Goal: Transaction & Acquisition: Subscribe to service/newsletter

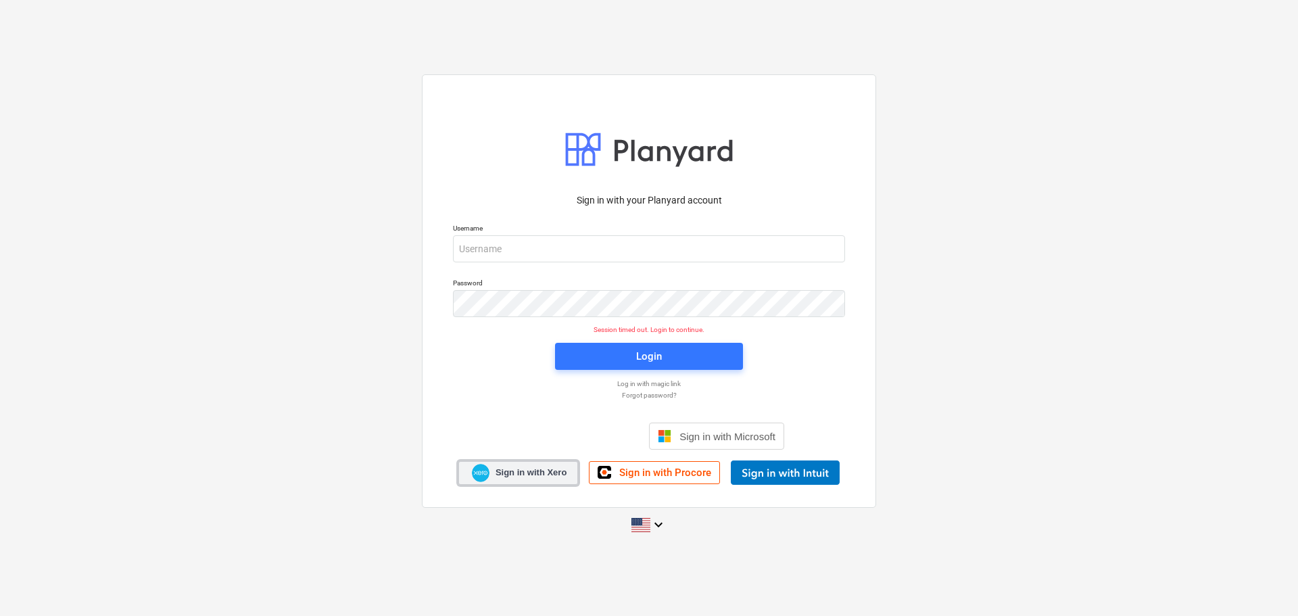
click at [535, 426] on span "Sign in with Xero" at bounding box center [530, 472] width 71 height 12
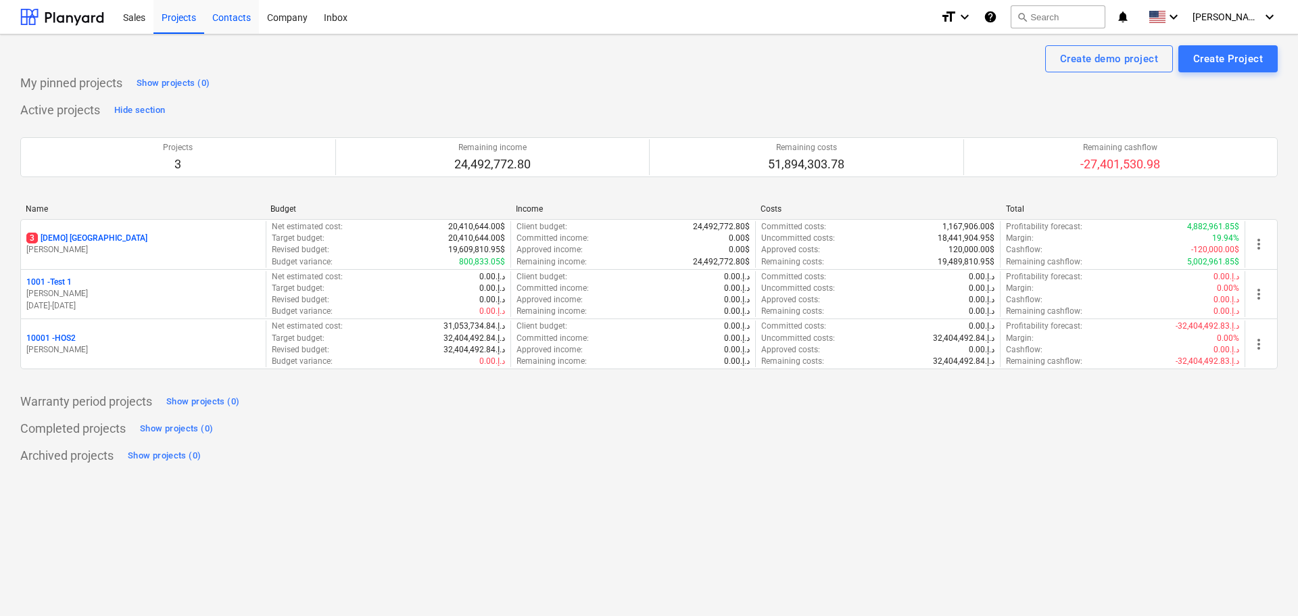
click at [239, 19] on div "Contacts" at bounding box center [231, 16] width 55 height 34
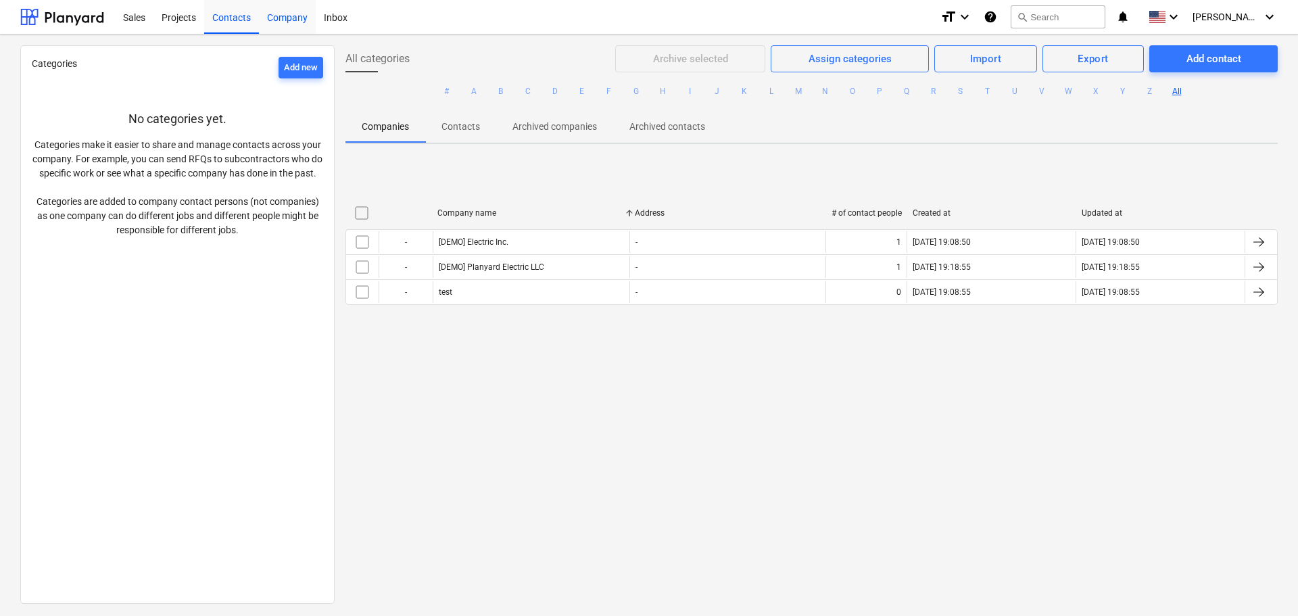
click at [302, 13] on div "Company" at bounding box center [287, 16] width 57 height 34
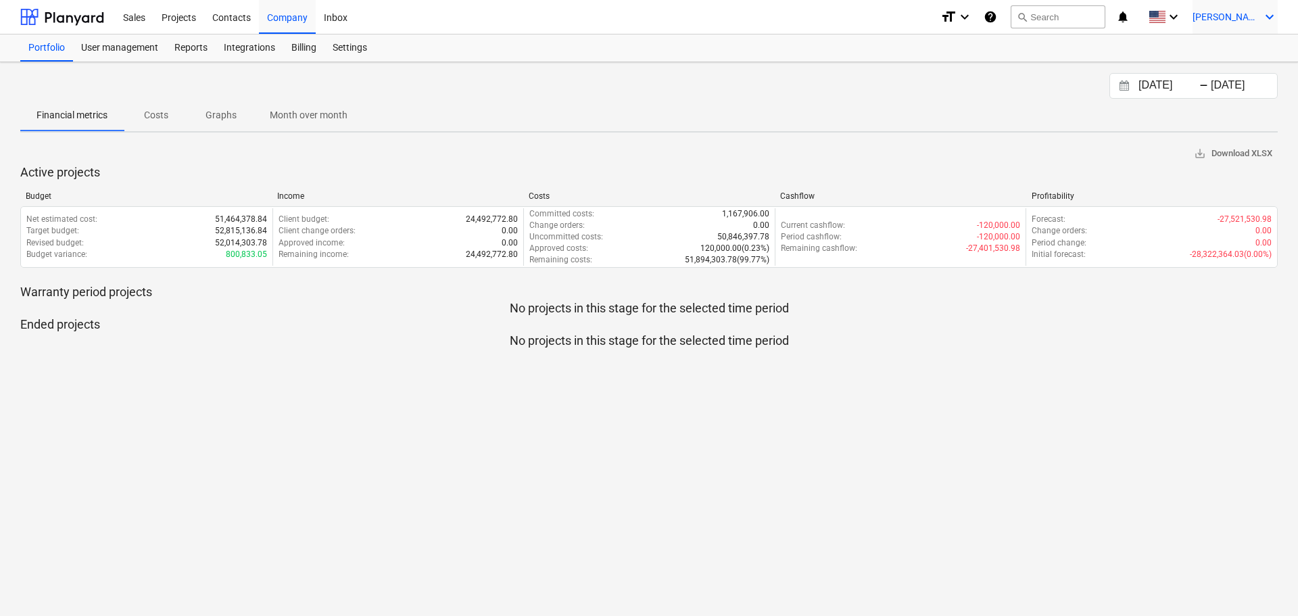
click at [1266, 20] on icon "keyboard_arrow_down" at bounding box center [1269, 17] width 16 height 16
click at [1240, 55] on div "Settings" at bounding box center [1236, 53] width 81 height 22
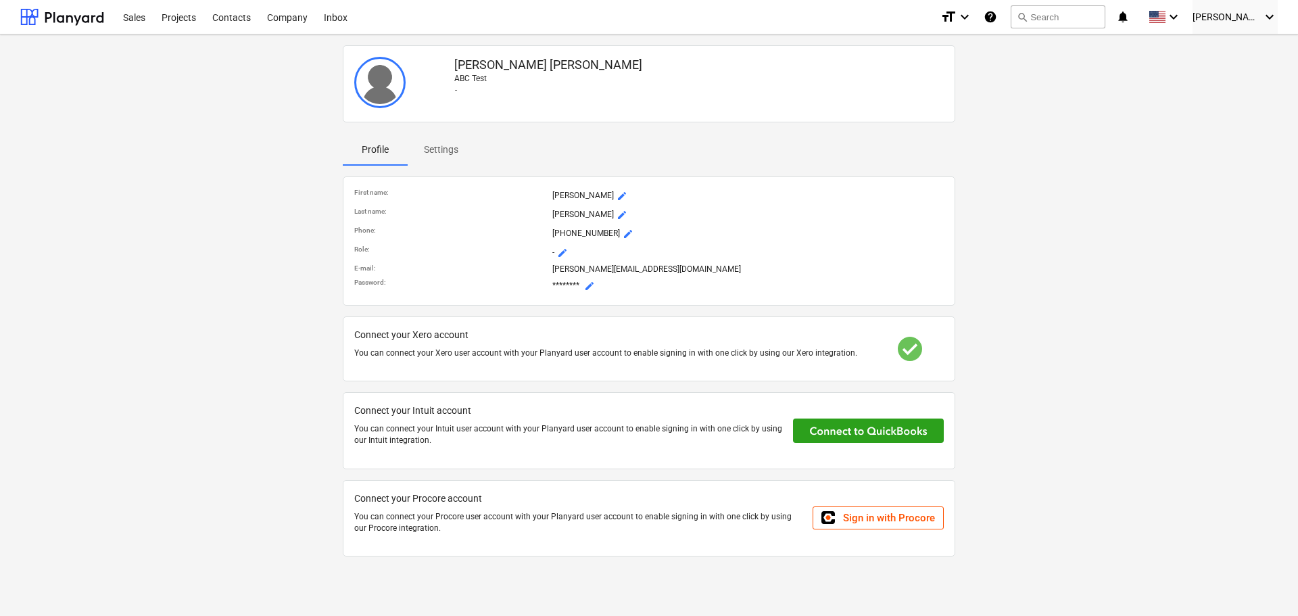
click at [379, 80] on img at bounding box center [379, 82] width 51 height 51
click at [465, 153] on span "Settings" at bounding box center [441, 150] width 67 height 22
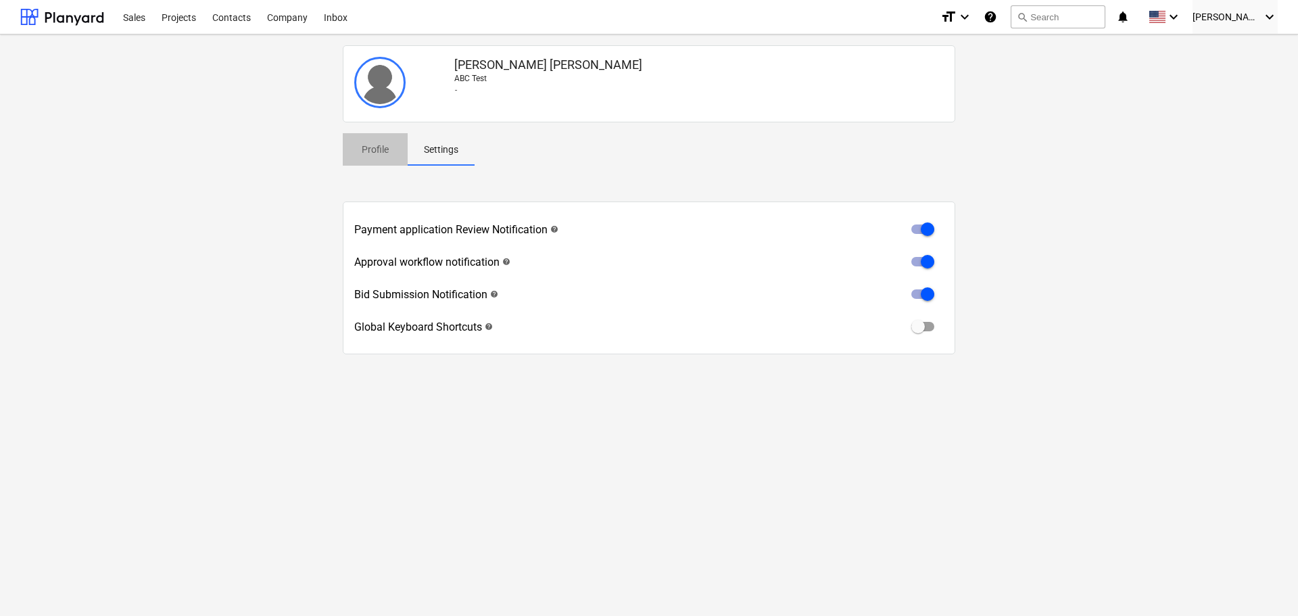
click at [365, 149] on p "Profile" at bounding box center [375, 150] width 32 height 14
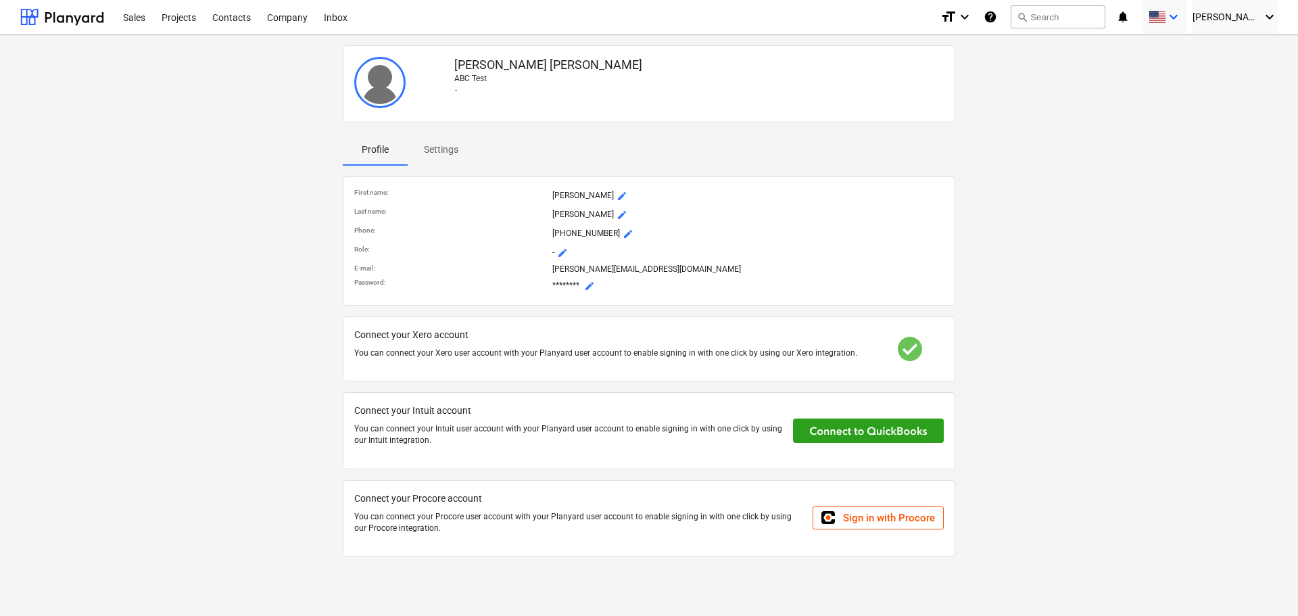
click at [1180, 15] on icon "keyboard_arrow_down" at bounding box center [1173, 17] width 16 height 16
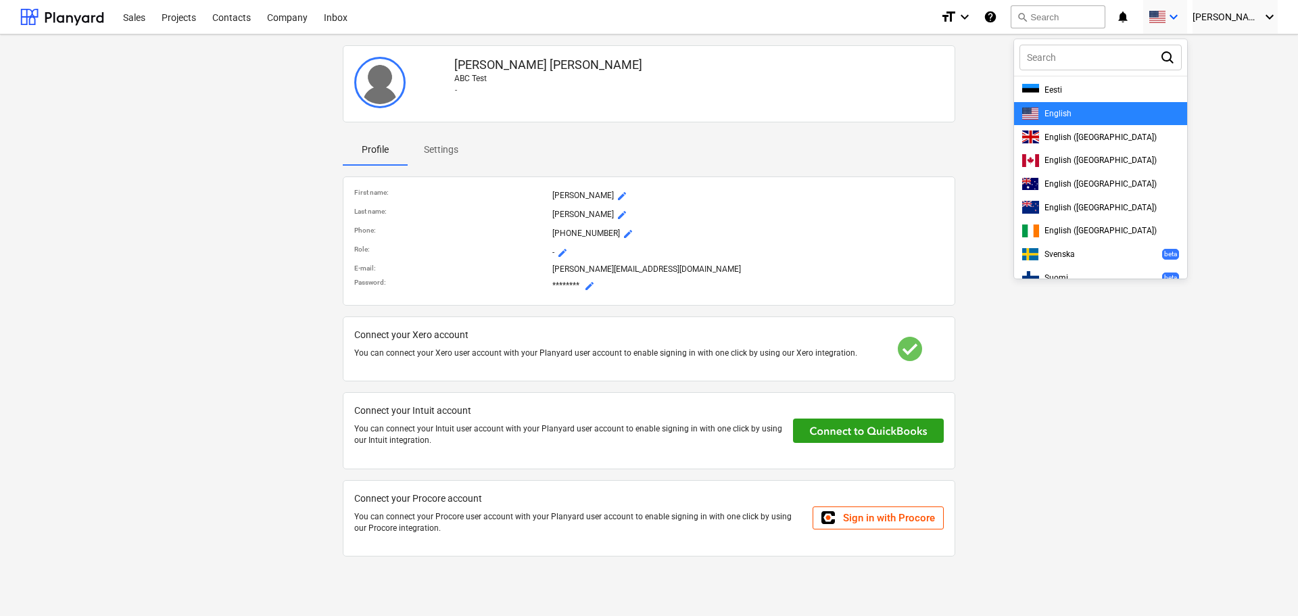
click at [1180, 15] on div at bounding box center [649, 308] width 1298 height 616
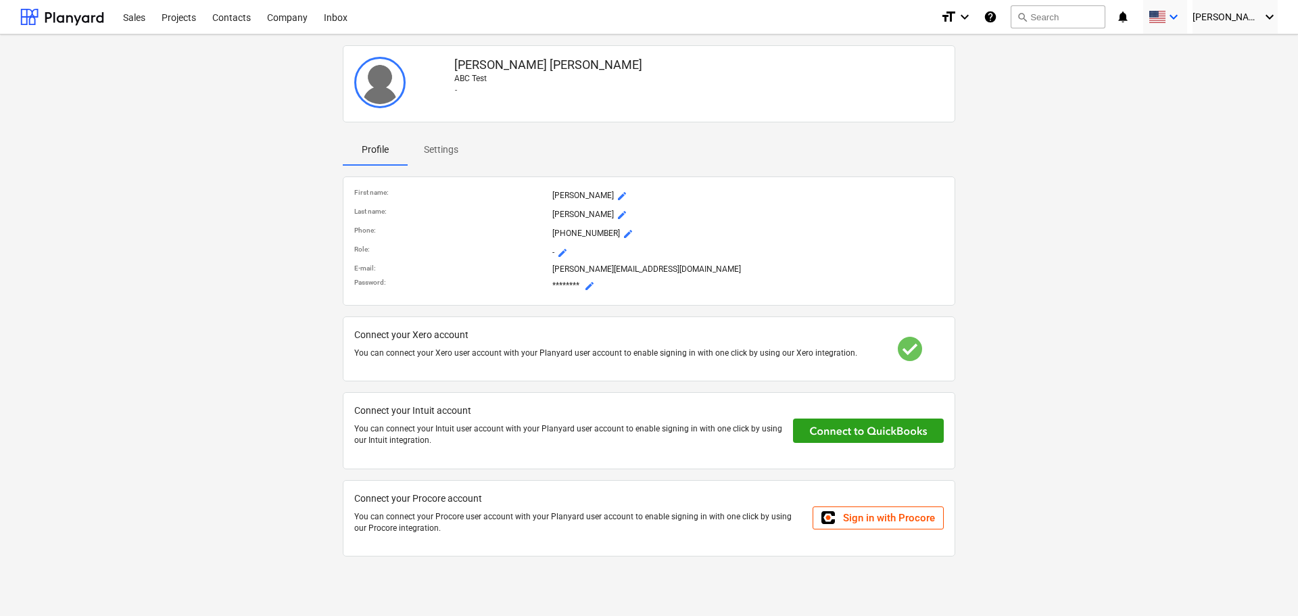
click at [1180, 15] on icon "keyboard_arrow_down" at bounding box center [1173, 17] width 16 height 16
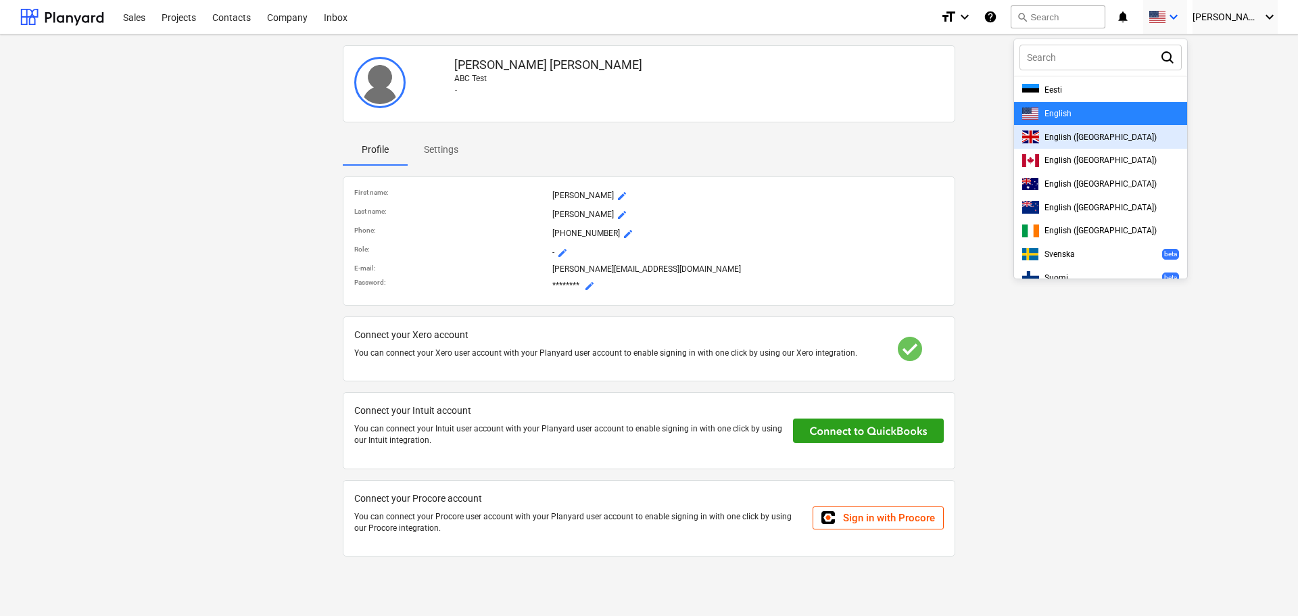
click at [1244, 153] on div at bounding box center [649, 308] width 1298 height 616
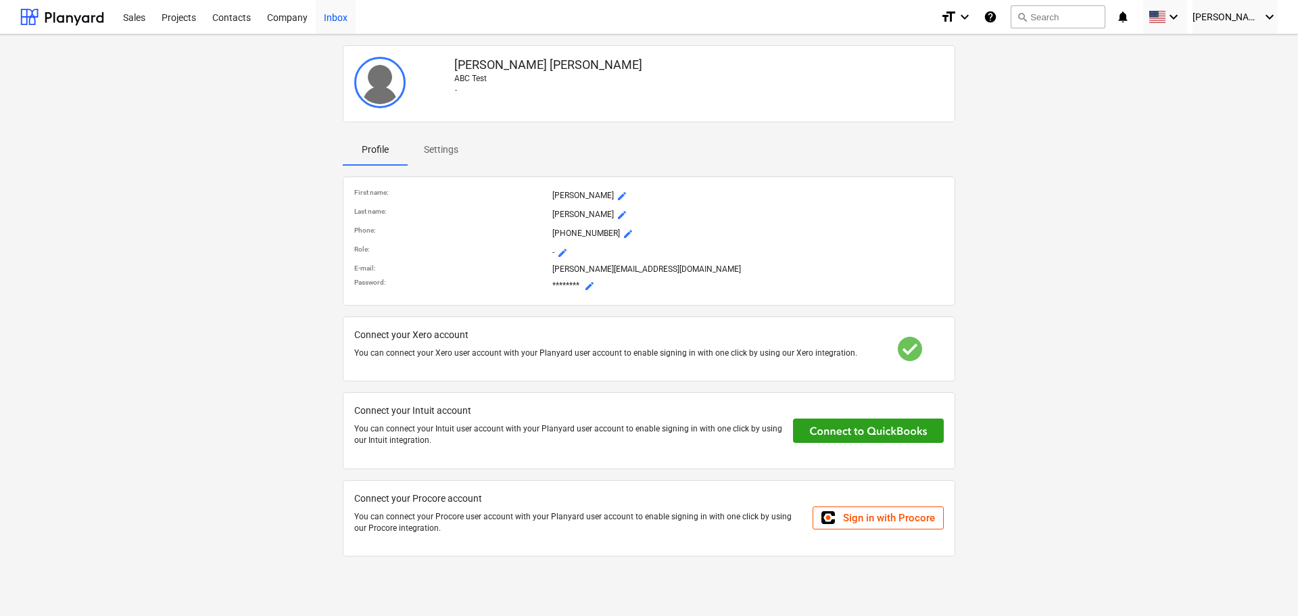
click at [337, 15] on div "Inbox" at bounding box center [336, 16] width 40 height 34
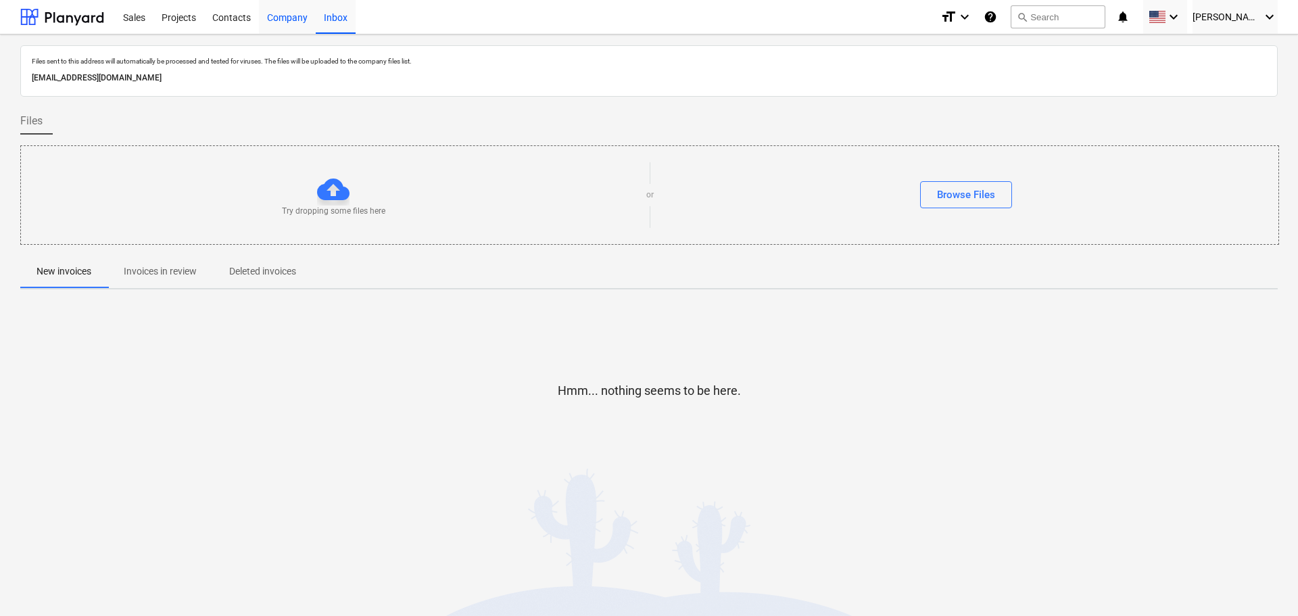
click at [276, 20] on div "Company" at bounding box center [287, 16] width 57 height 34
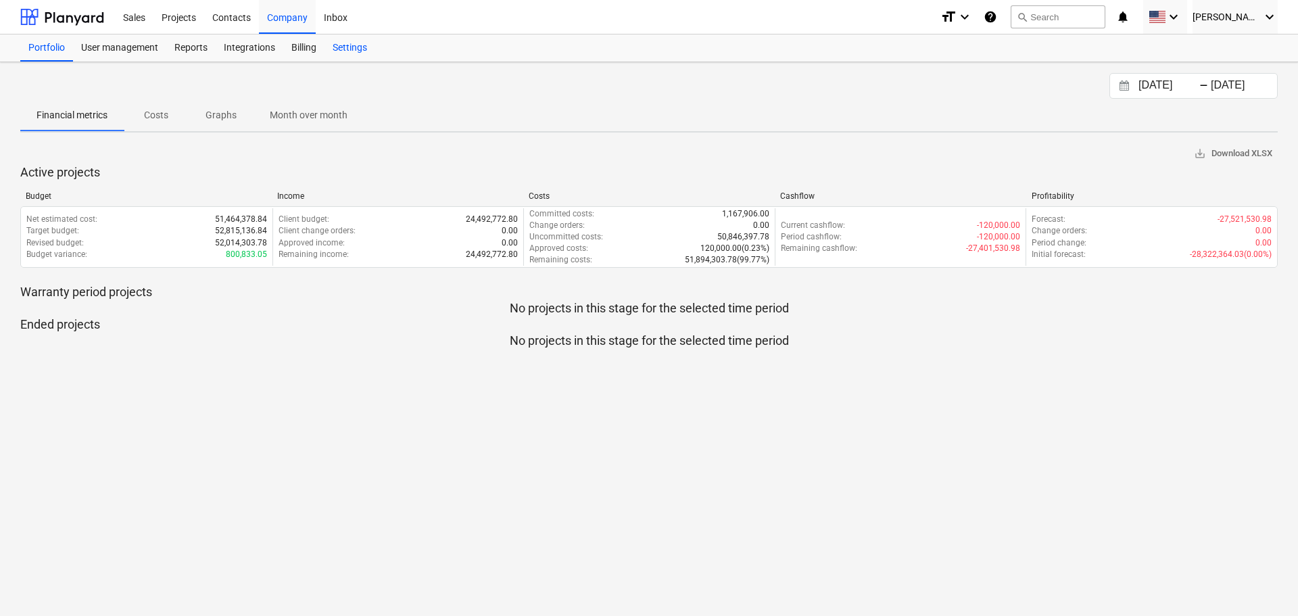
click at [367, 47] on div "Settings" at bounding box center [349, 47] width 51 height 27
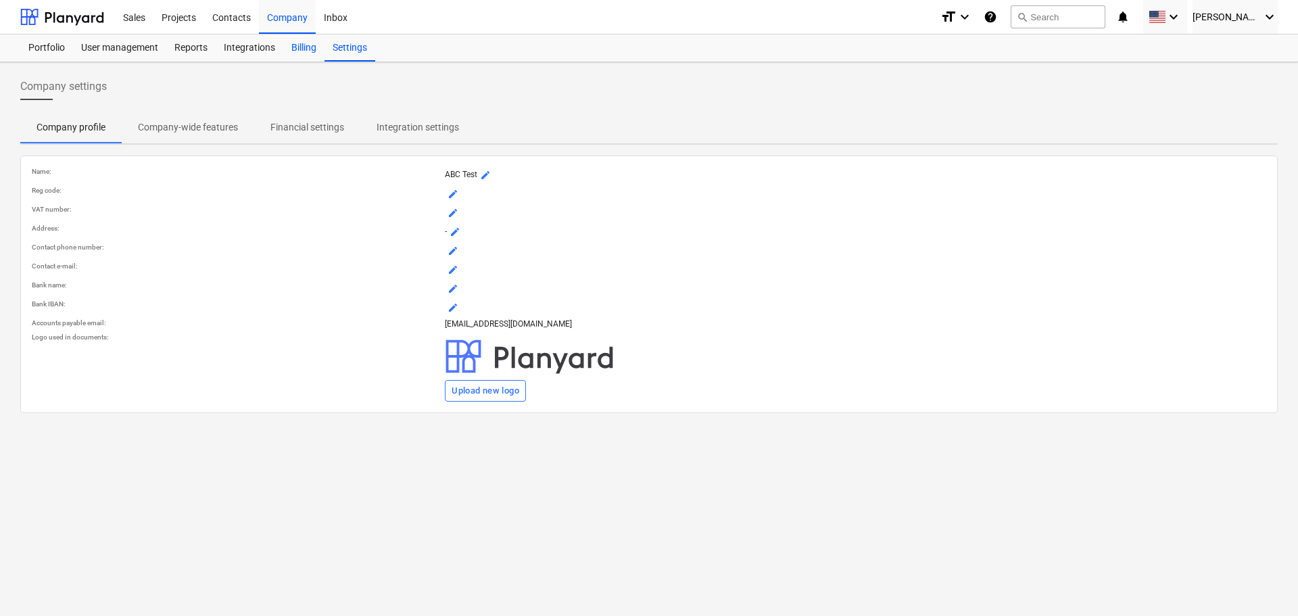
click at [306, 47] on div "Billing" at bounding box center [303, 47] width 41 height 27
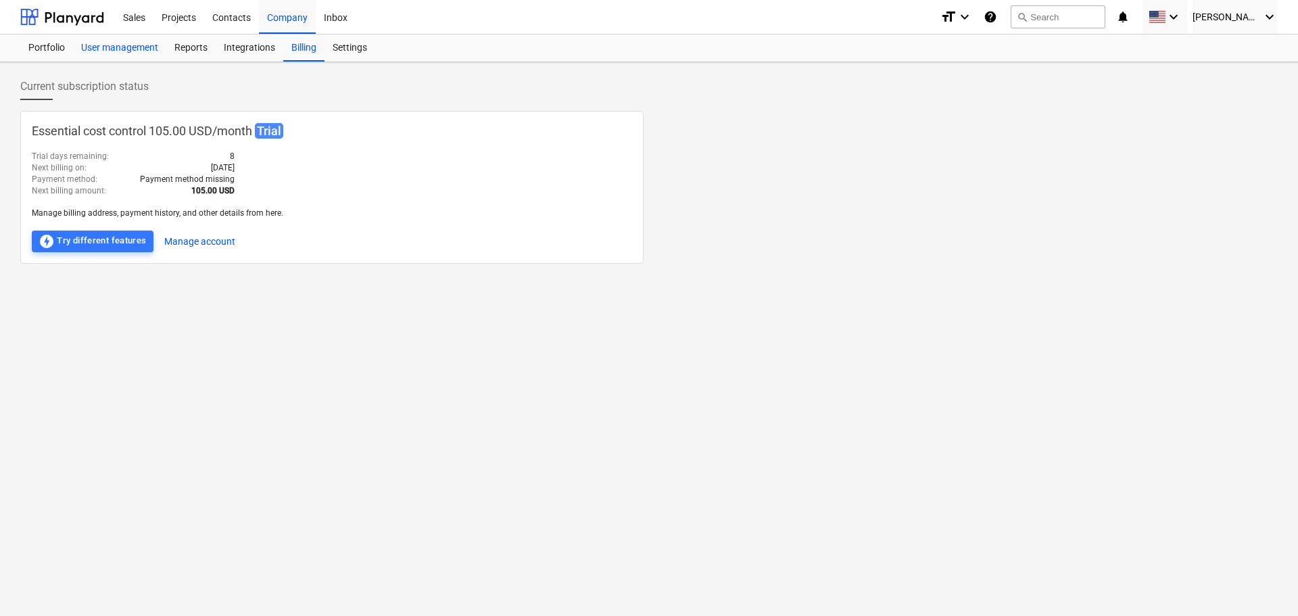
click at [118, 49] on div "User management" at bounding box center [119, 47] width 93 height 27
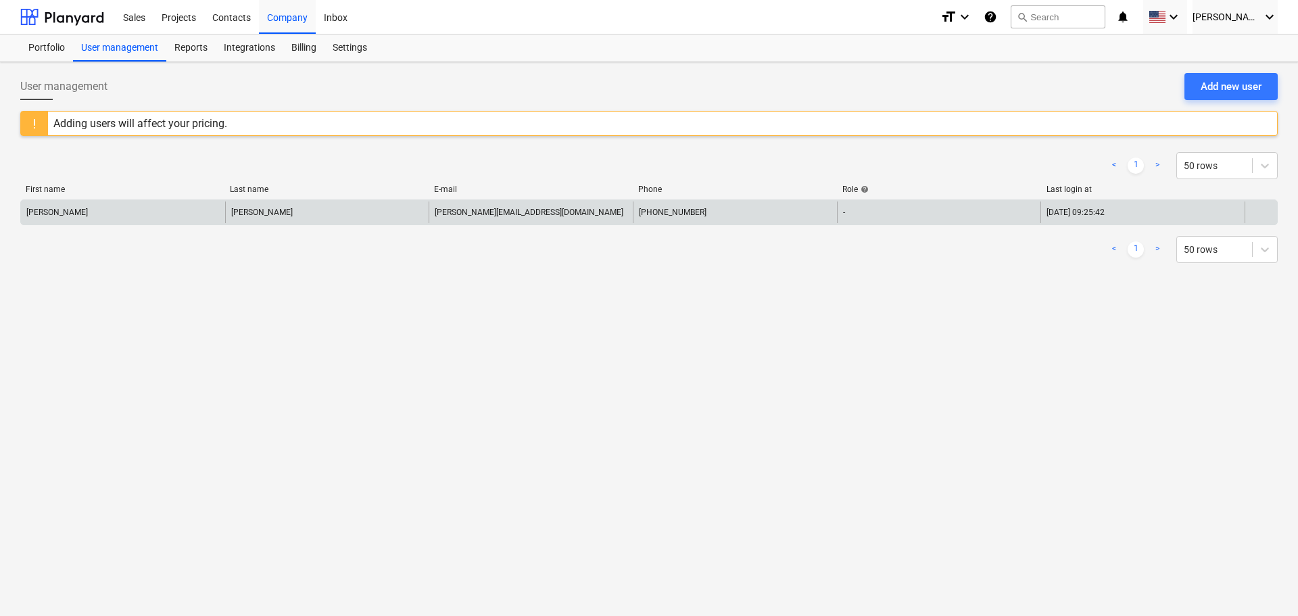
click at [148, 214] on div "Oleksandr" at bounding box center [123, 212] width 204 height 22
click at [539, 220] on div "oleksandr.pol@gmail.com" at bounding box center [531, 212] width 204 height 22
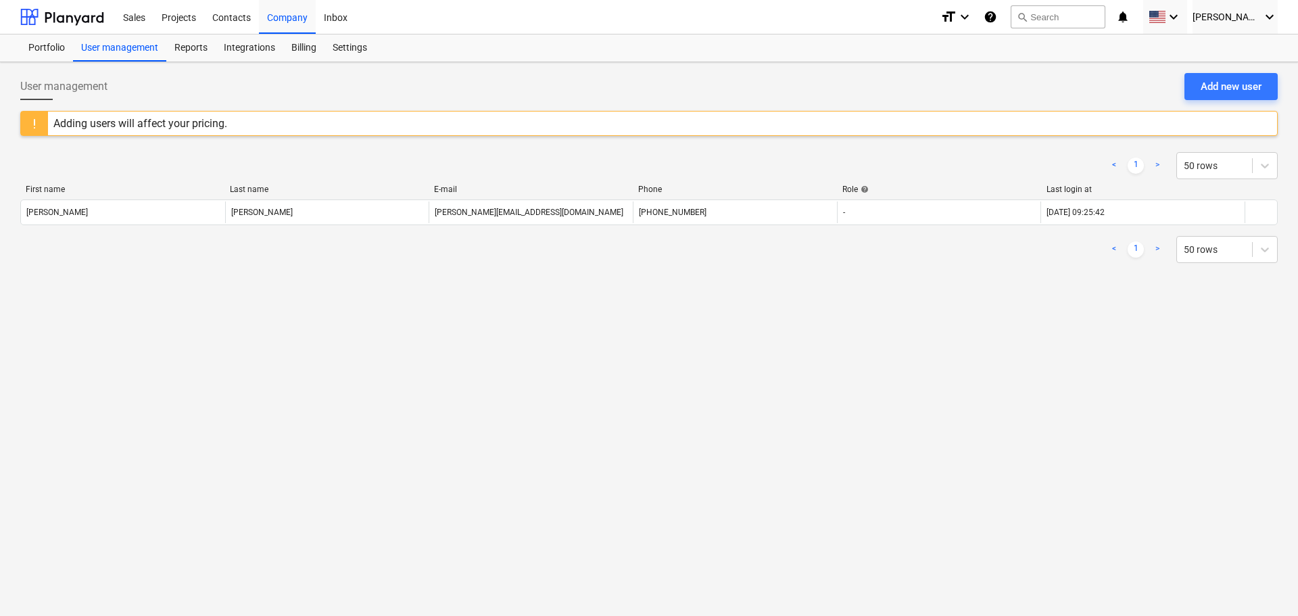
click at [88, 122] on div "Adding users will affect your pricing." at bounding box center [140, 123] width 174 height 13
click at [72, 20] on div at bounding box center [62, 17] width 84 height 34
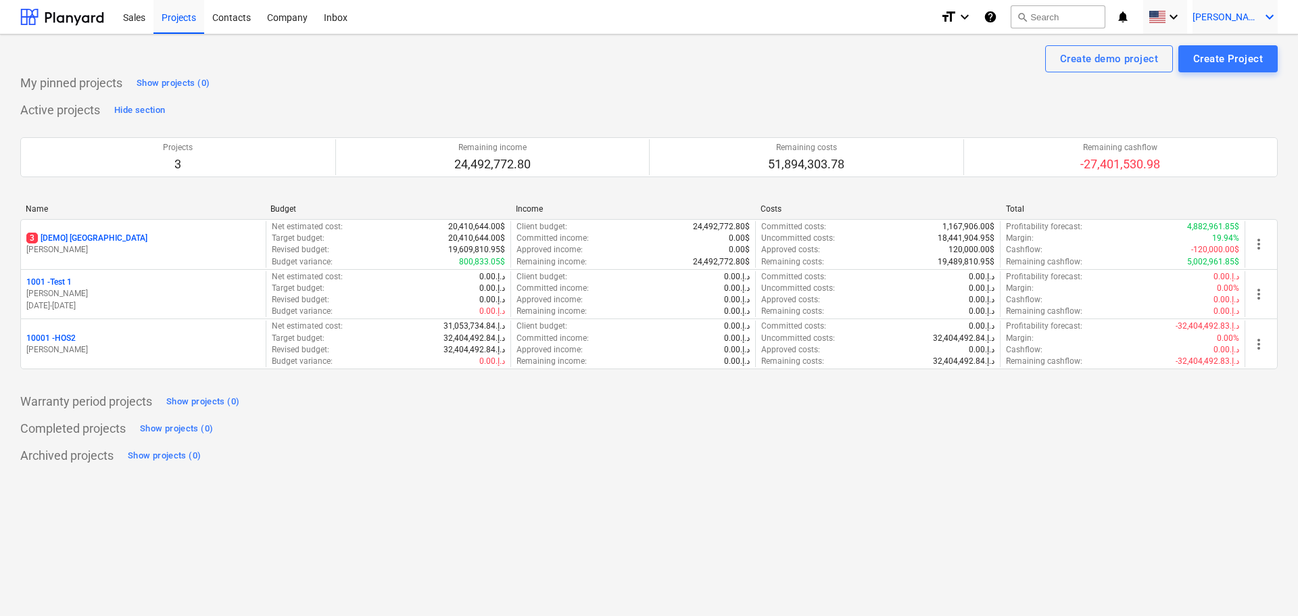
click at [1238, 22] on span "[PERSON_NAME]" at bounding box center [1226, 16] width 68 height 11
click at [1219, 53] on div "Settings" at bounding box center [1236, 53] width 81 height 22
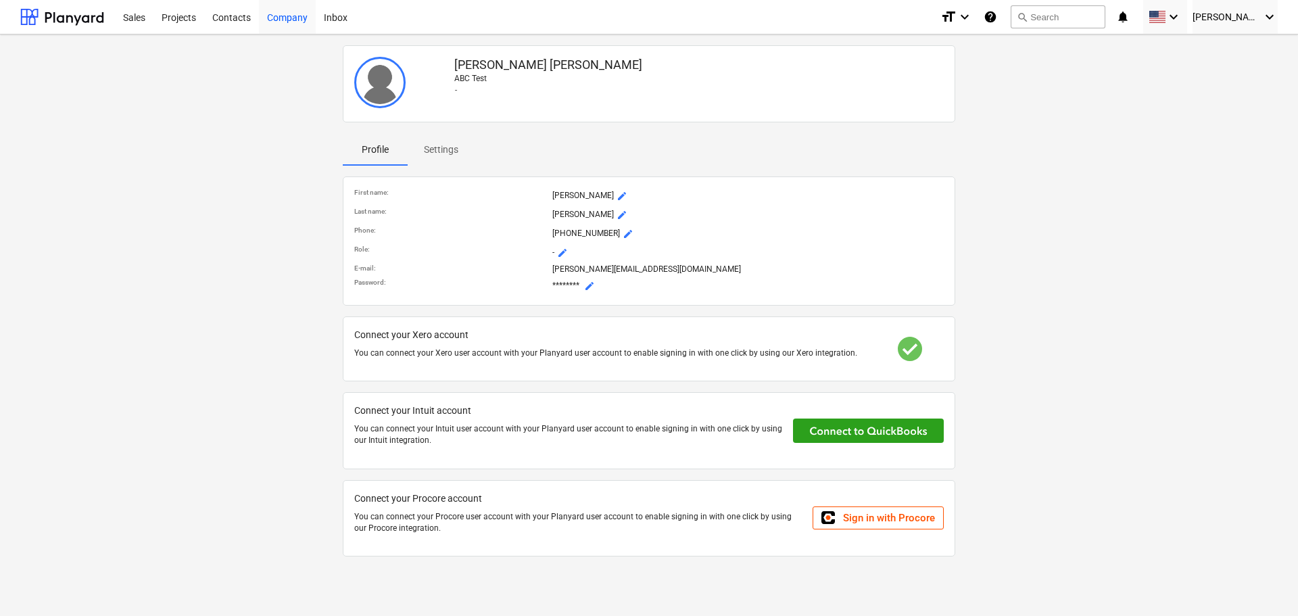
click at [295, 9] on div "Company" at bounding box center [287, 16] width 57 height 34
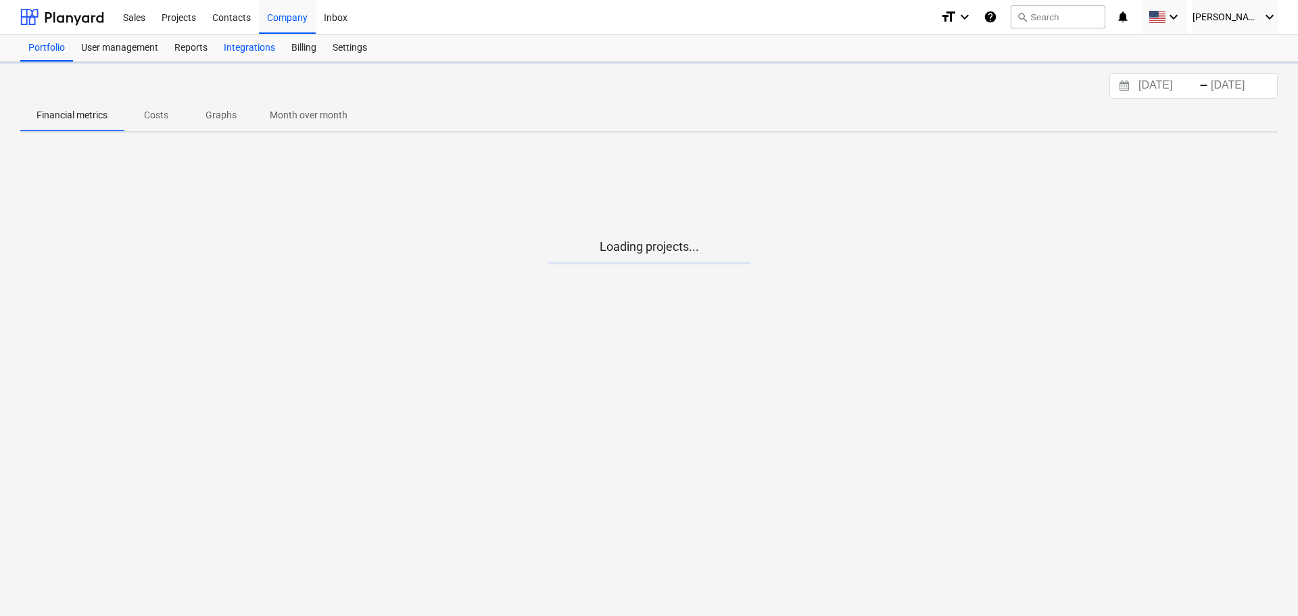
click at [250, 50] on div "Integrations" at bounding box center [250, 47] width 68 height 27
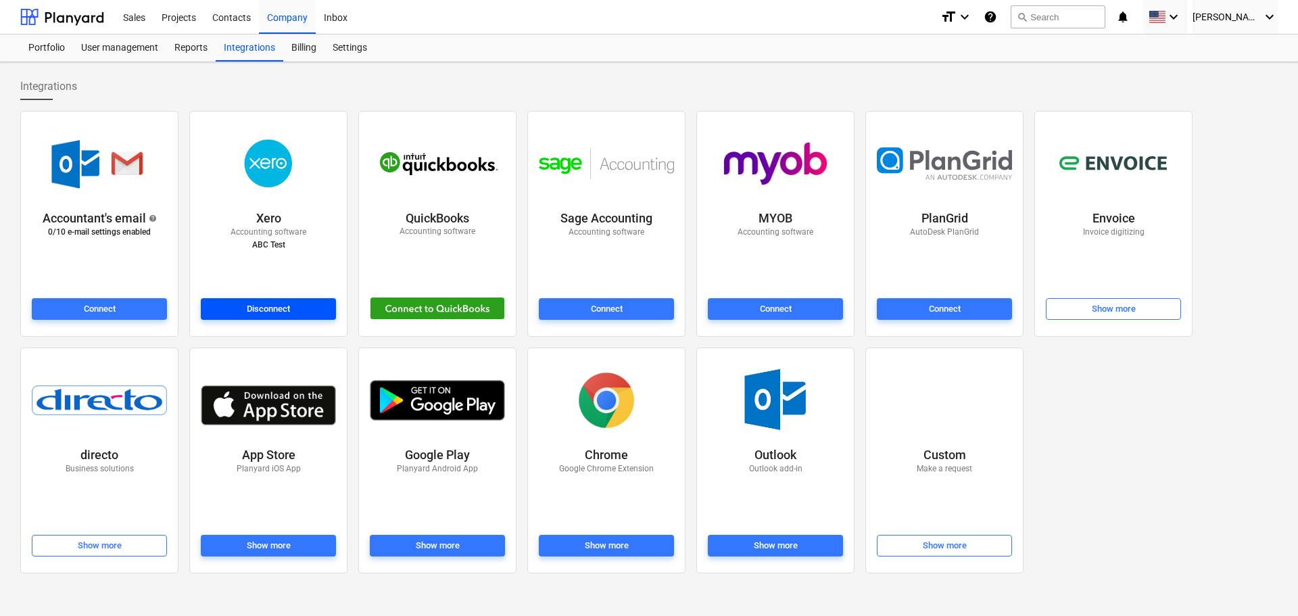
click at [267, 310] on div "Disconnect" at bounding box center [268, 309] width 43 height 16
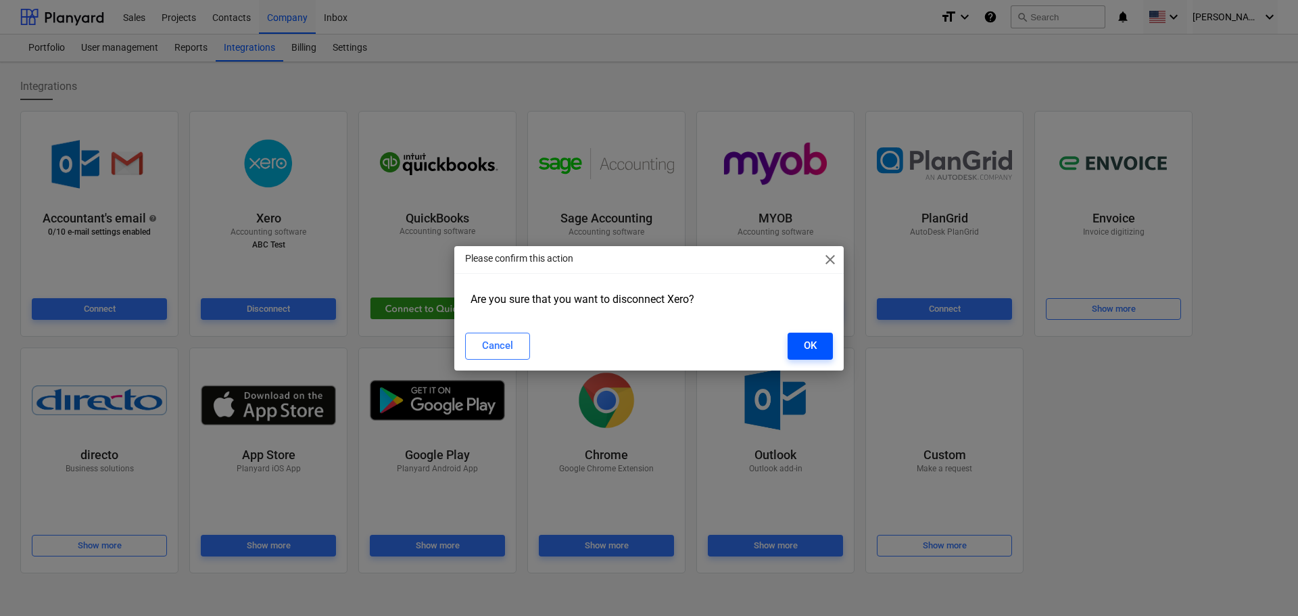
click at [816, 350] on div "OK" at bounding box center [810, 346] width 13 height 18
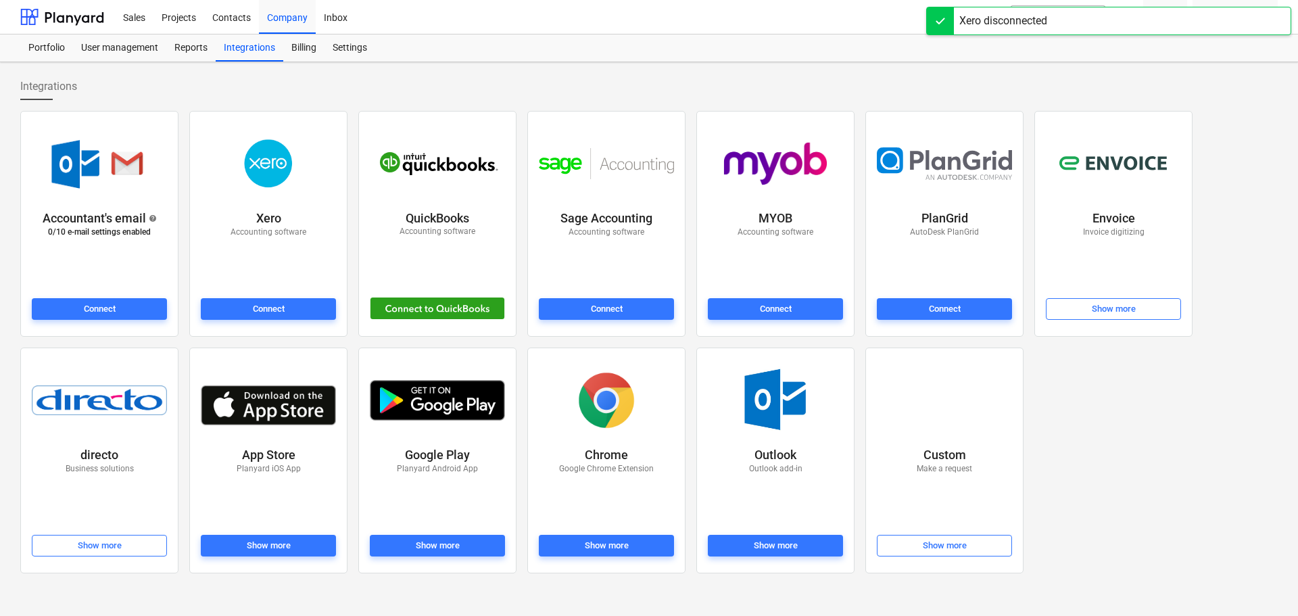
click at [436, 81] on div "Integrations" at bounding box center [648, 86] width 1257 height 27
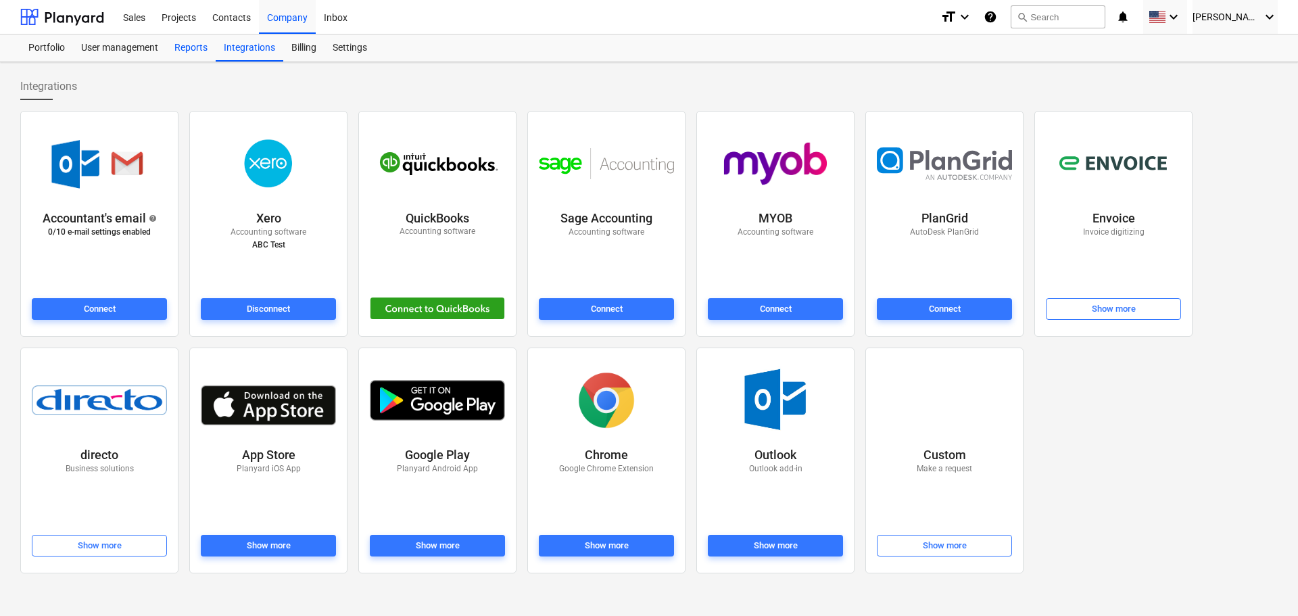
click at [189, 48] on div "Reports" at bounding box center [190, 47] width 49 height 27
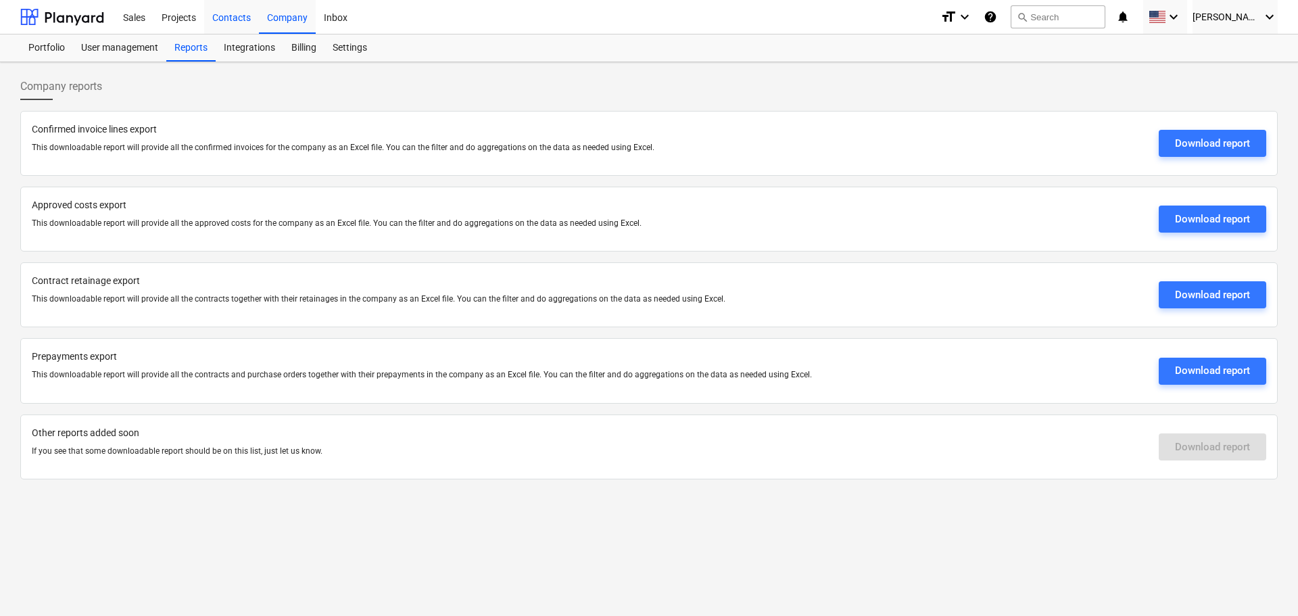
click at [236, 20] on div "Contacts" at bounding box center [231, 16] width 55 height 34
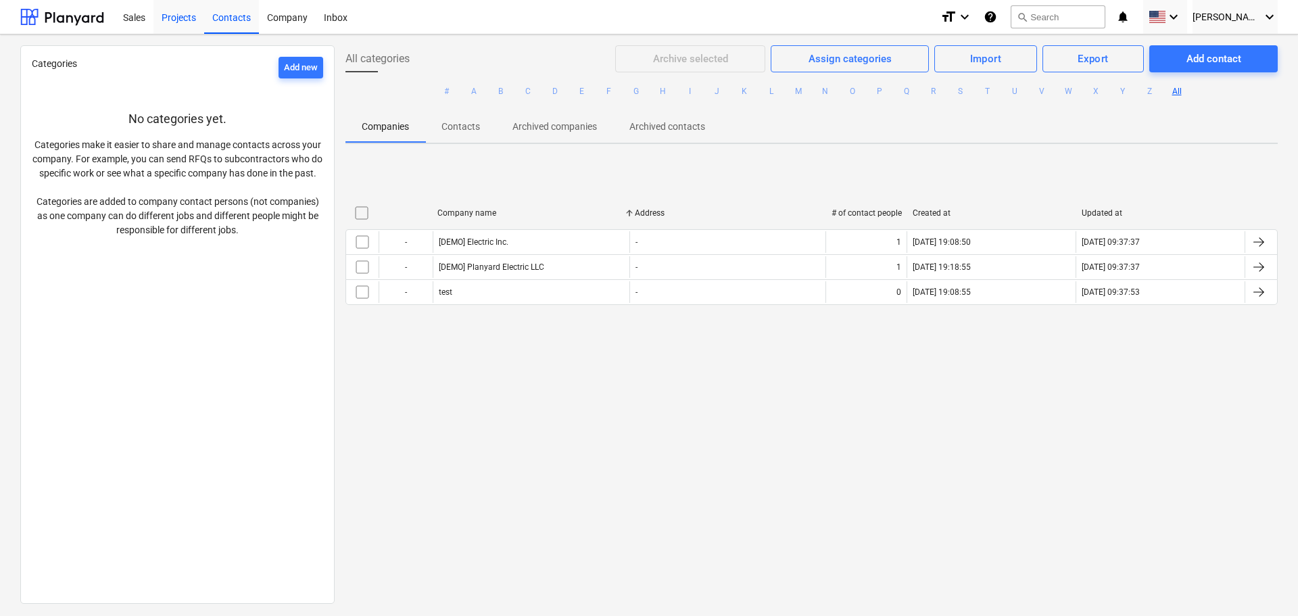
click at [188, 17] on div "Projects" at bounding box center [178, 16] width 51 height 34
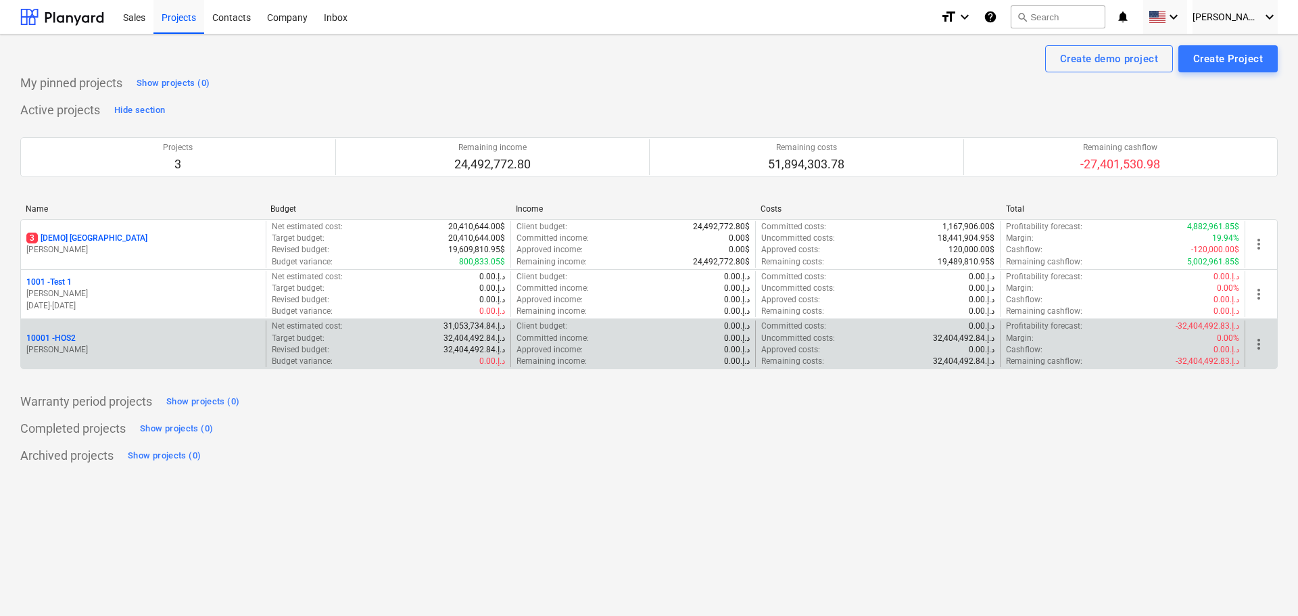
click at [101, 338] on div "10001 - HOS2" at bounding box center [143, 338] width 234 height 11
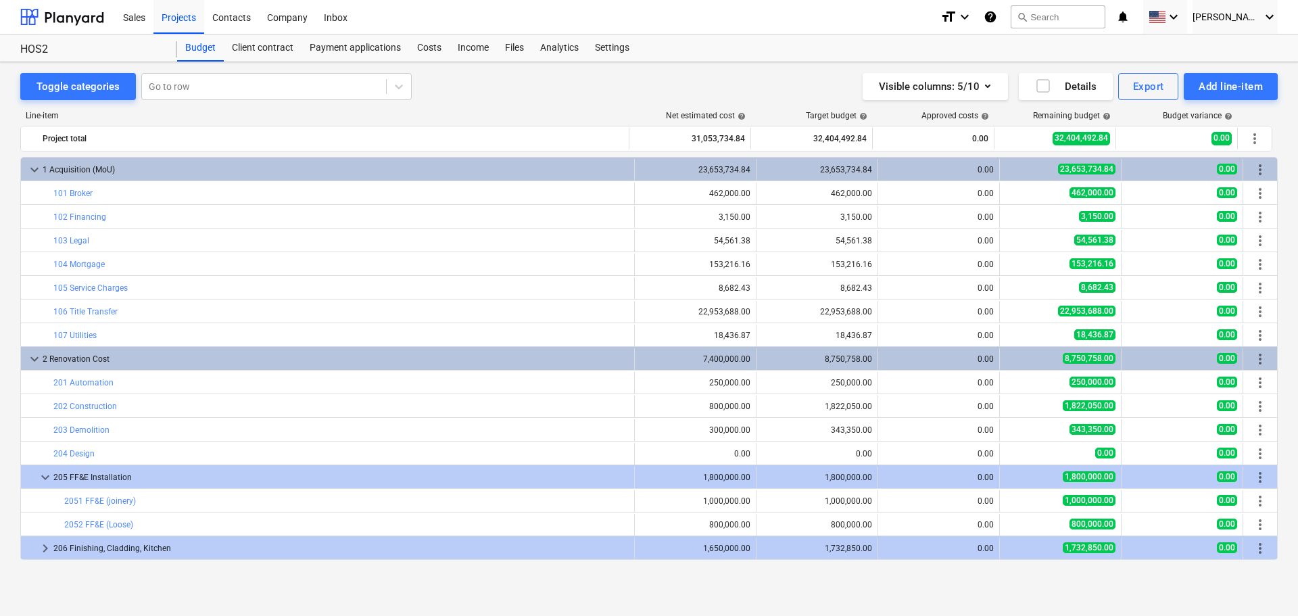
scroll to position [47, 0]
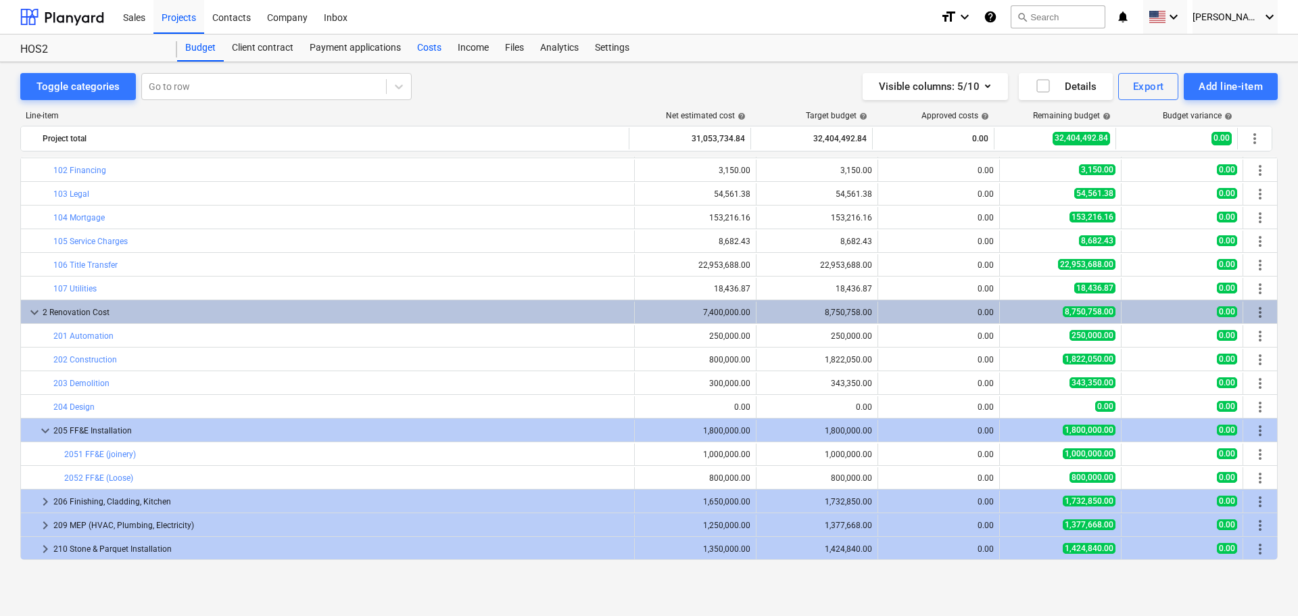
click at [430, 44] on div "Costs" at bounding box center [429, 47] width 41 height 27
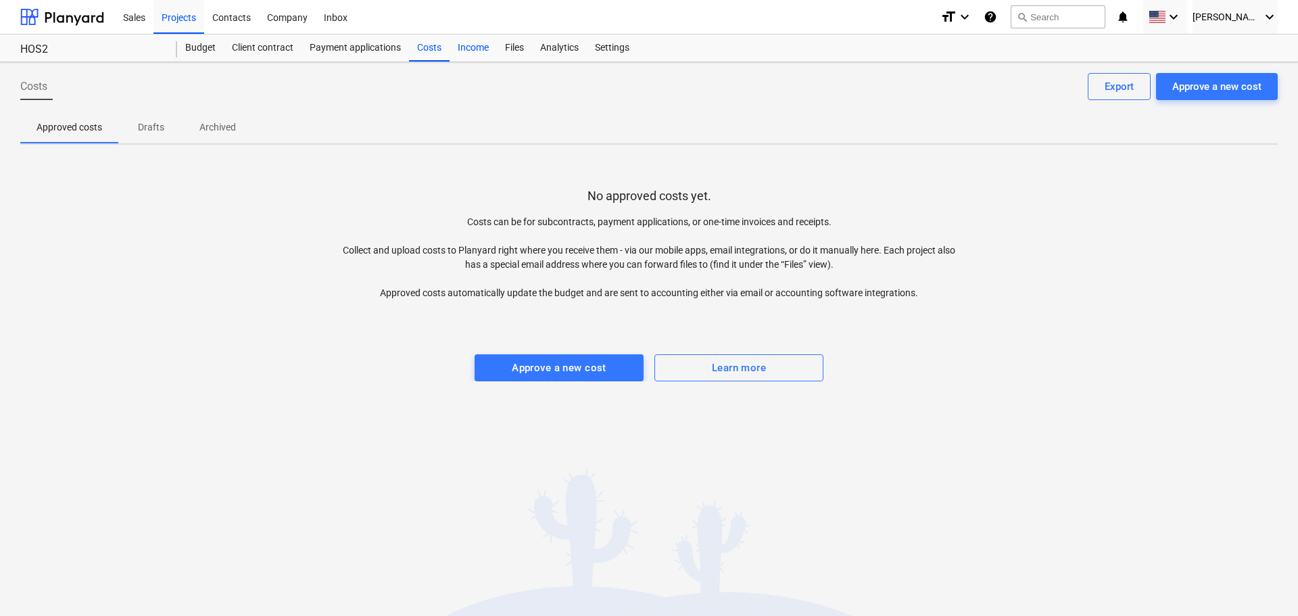
click at [475, 47] on div "Income" at bounding box center [473, 47] width 47 height 27
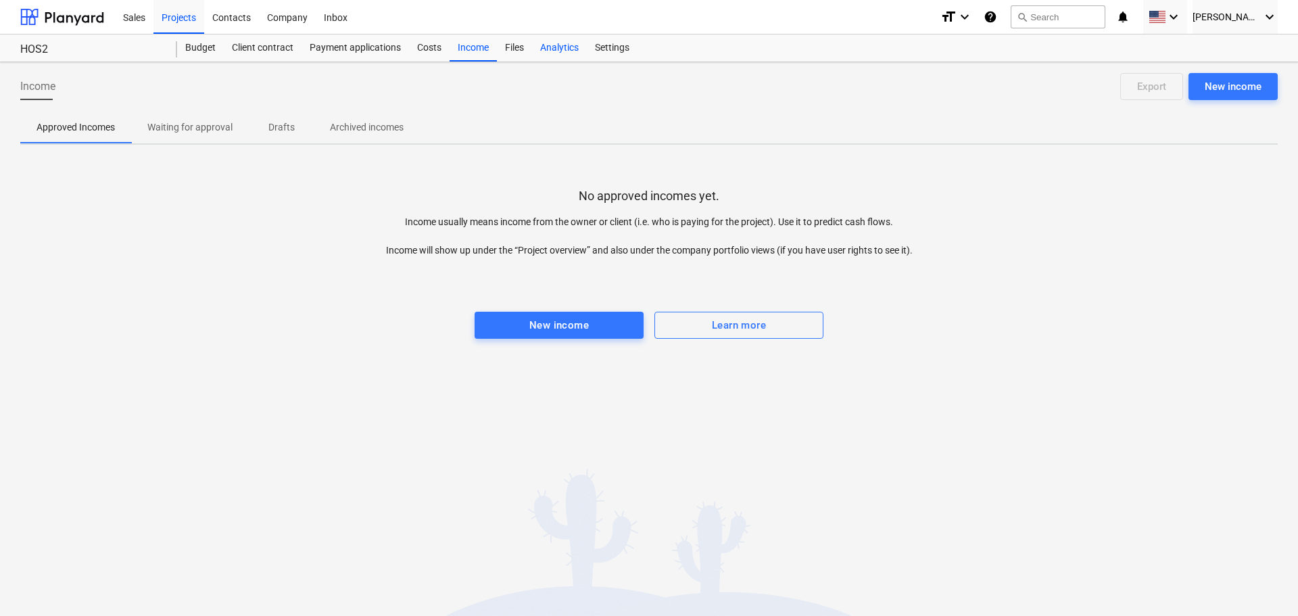
click at [558, 47] on div "Analytics" at bounding box center [559, 47] width 55 height 27
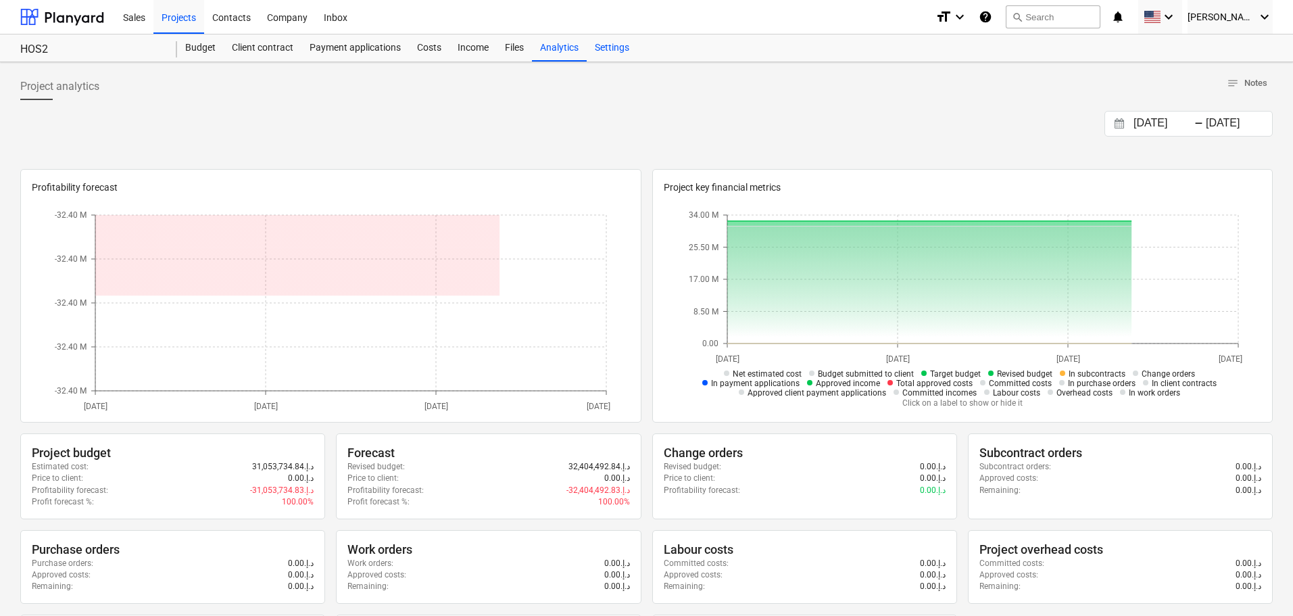
click at [609, 49] on div "Settings" at bounding box center [612, 47] width 51 height 27
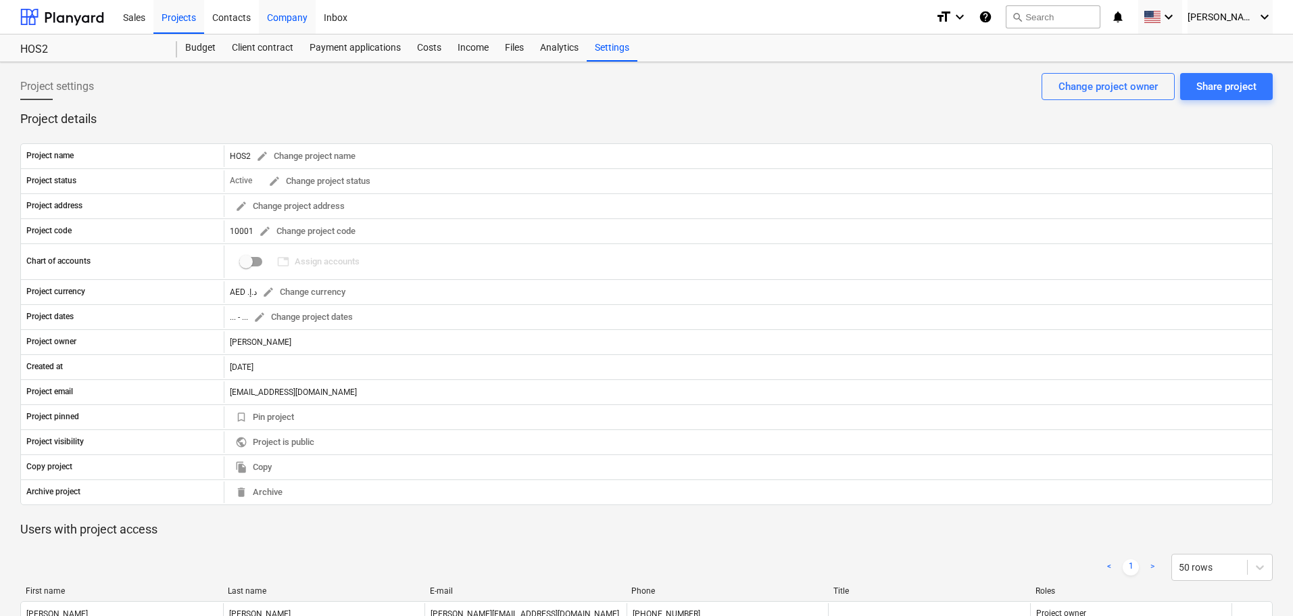
click at [290, 11] on div "Company" at bounding box center [287, 16] width 57 height 34
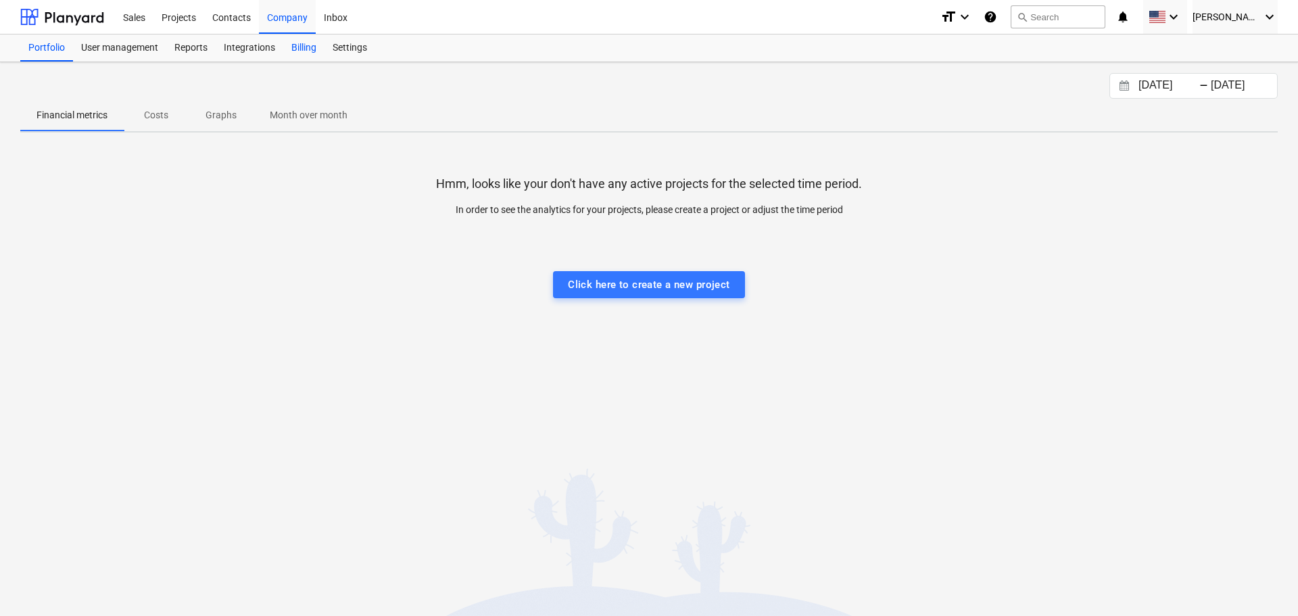
click at [297, 43] on div "Billing" at bounding box center [303, 47] width 41 height 27
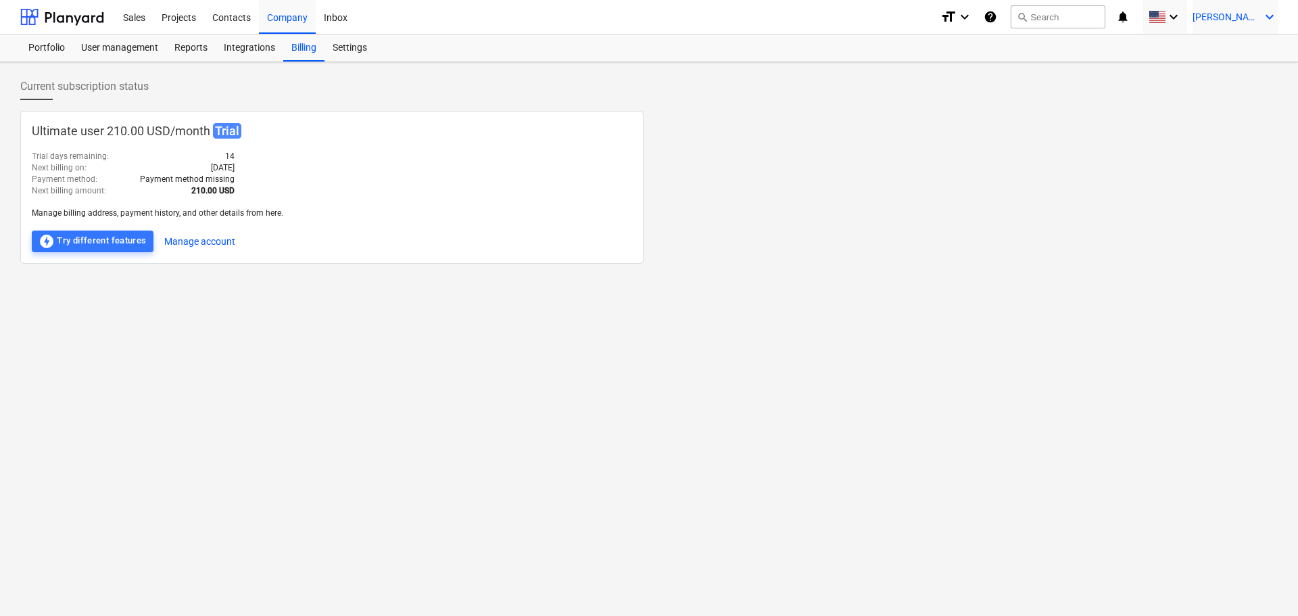
click at [1259, 19] on span "O. Polishchuk" at bounding box center [1226, 16] width 68 height 11
click at [1230, 48] on div "Settings" at bounding box center [1236, 53] width 81 height 22
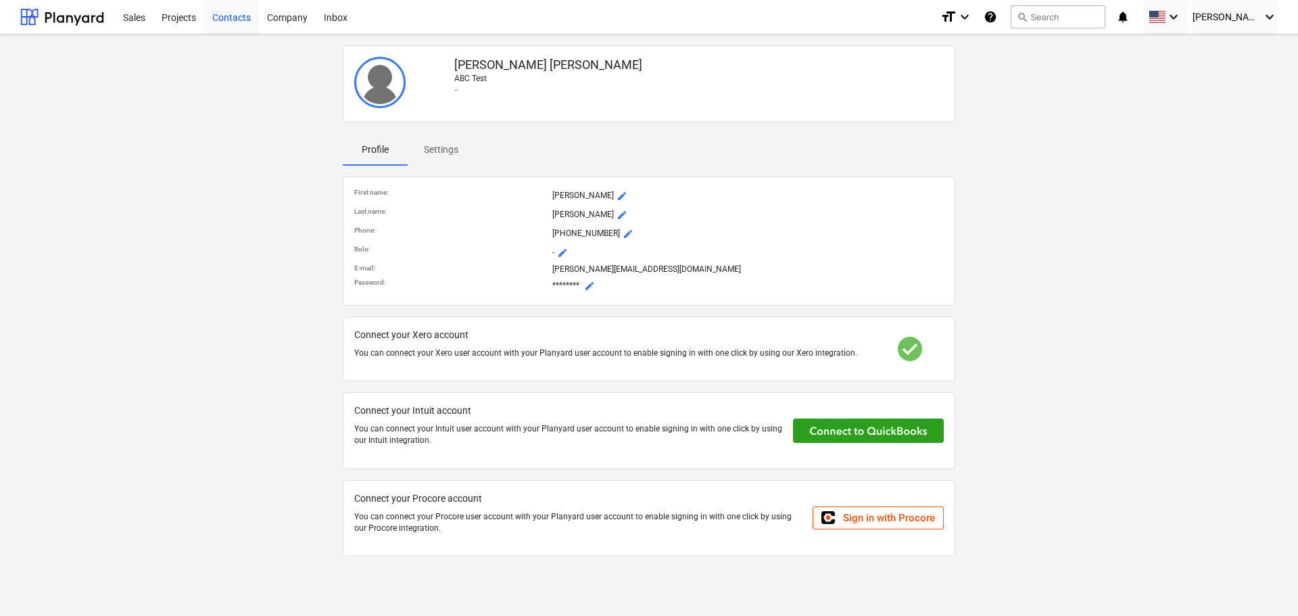
click at [226, 13] on div "Contacts" at bounding box center [231, 16] width 55 height 34
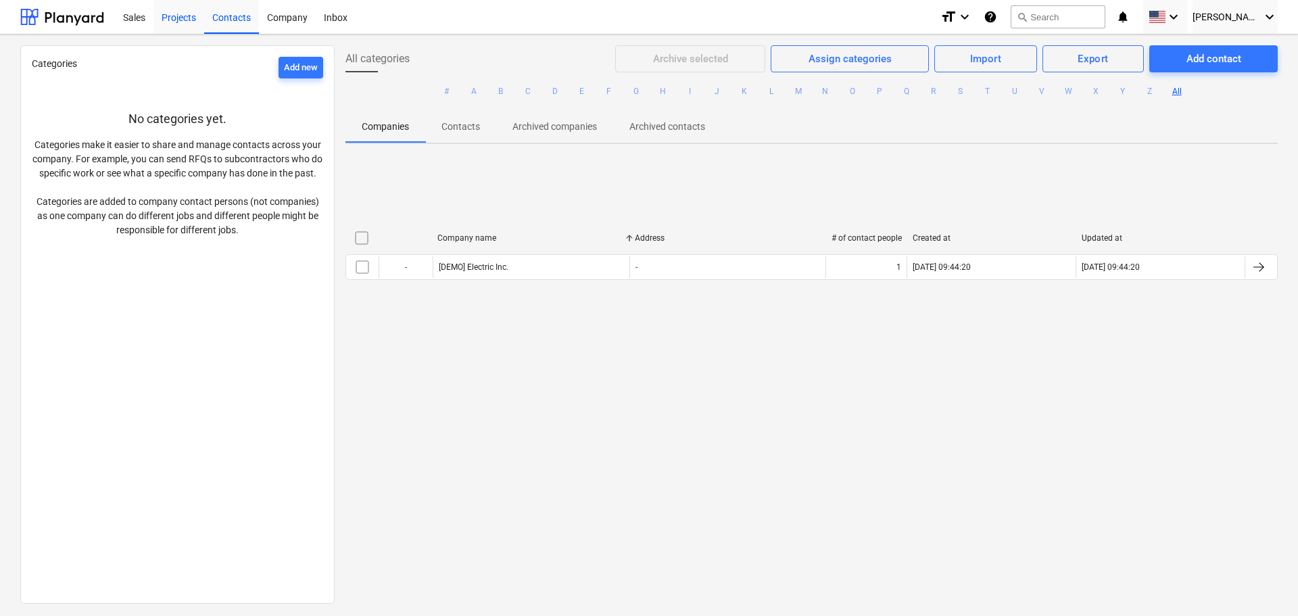
click at [170, 15] on div "Projects" at bounding box center [178, 16] width 51 height 34
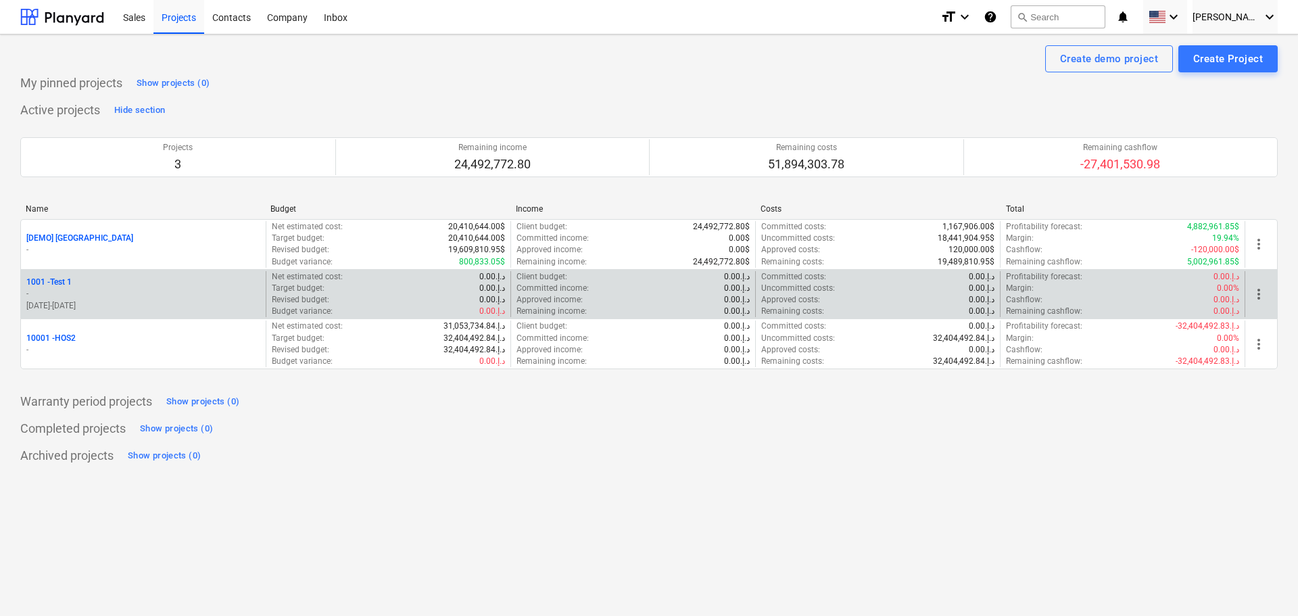
click at [66, 289] on p "-" at bounding box center [143, 293] width 234 height 11
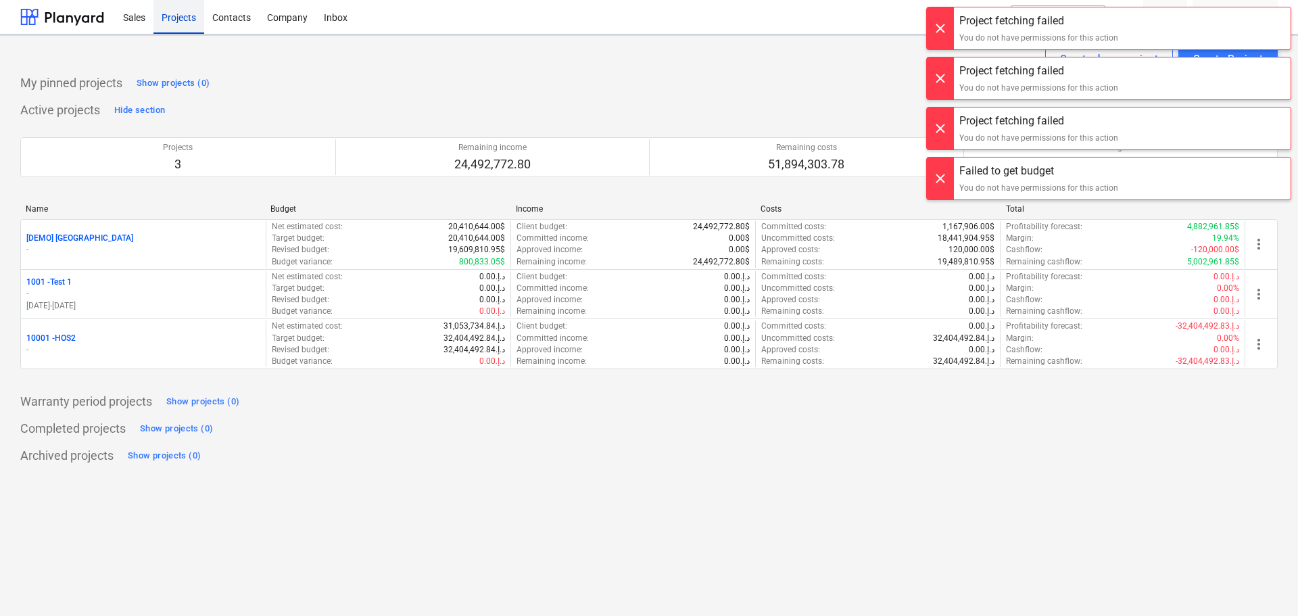
click at [176, 12] on div "Projects" at bounding box center [178, 16] width 51 height 34
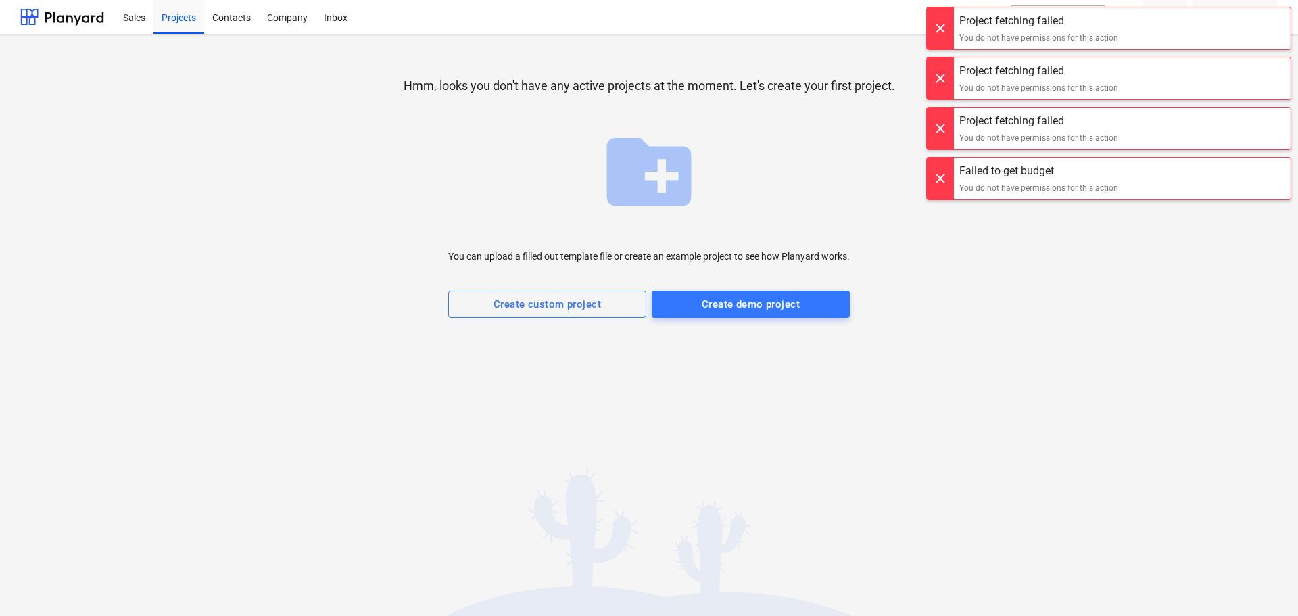
click at [293, 216] on div "Hmm, looks you don't have any active projects at the moment. Let's create your …" at bounding box center [648, 194] width 1257 height 299
click at [181, 17] on div "Projects" at bounding box center [178, 16] width 51 height 34
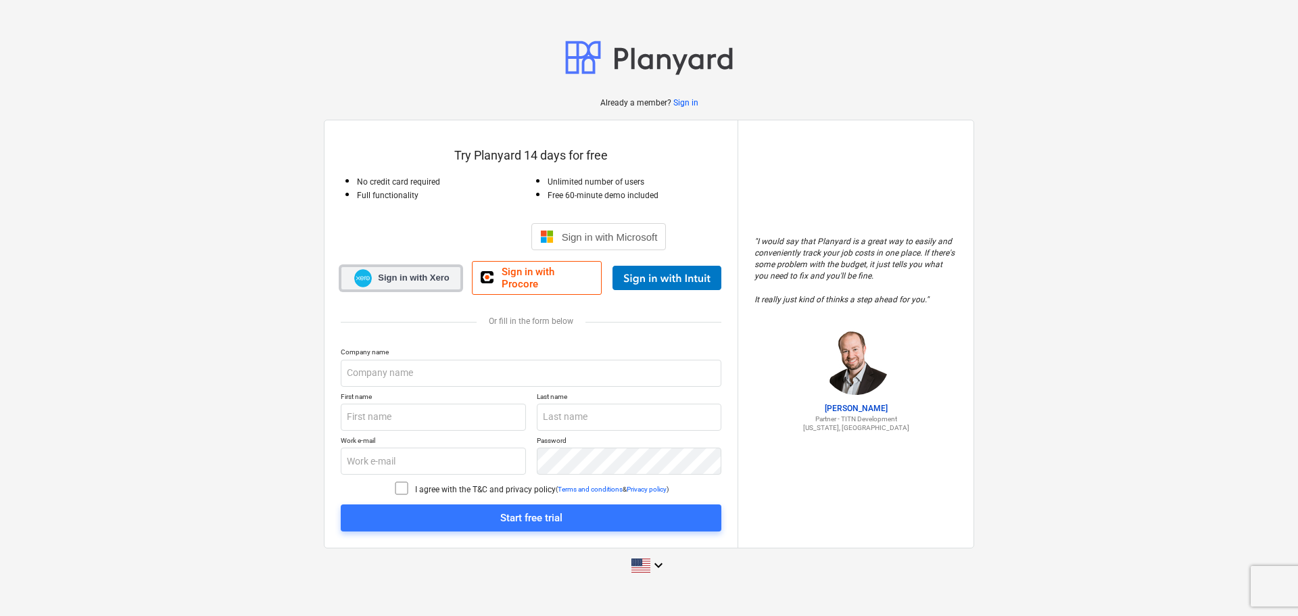
click at [417, 277] on span "Sign in with Xero" at bounding box center [413, 278] width 71 height 12
click at [432, 279] on span "Sign in with Xero" at bounding box center [413, 278] width 71 height 12
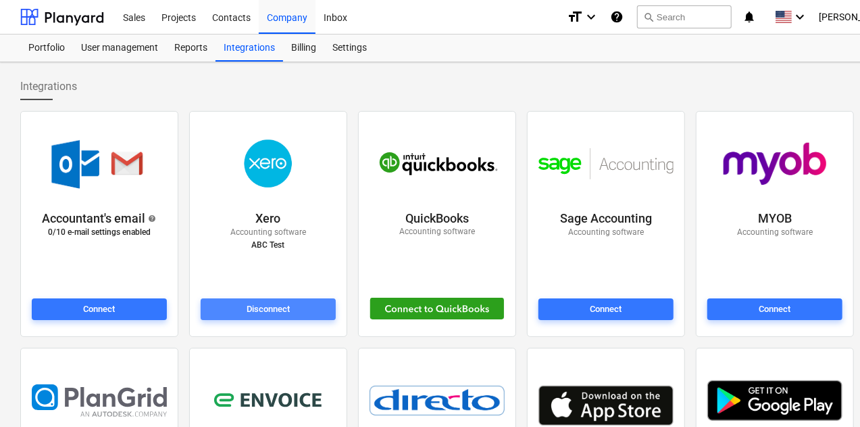
click at [261, 312] on div "Disconnect" at bounding box center [268, 309] width 43 height 16
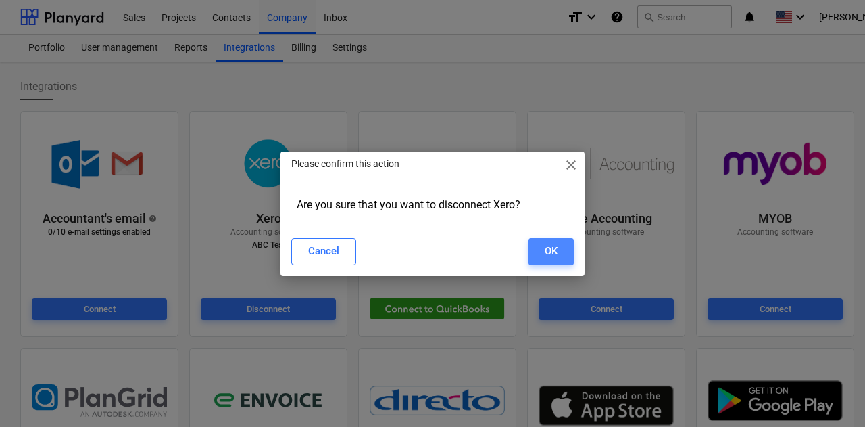
click at [568, 243] on button "OK" at bounding box center [551, 251] width 45 height 27
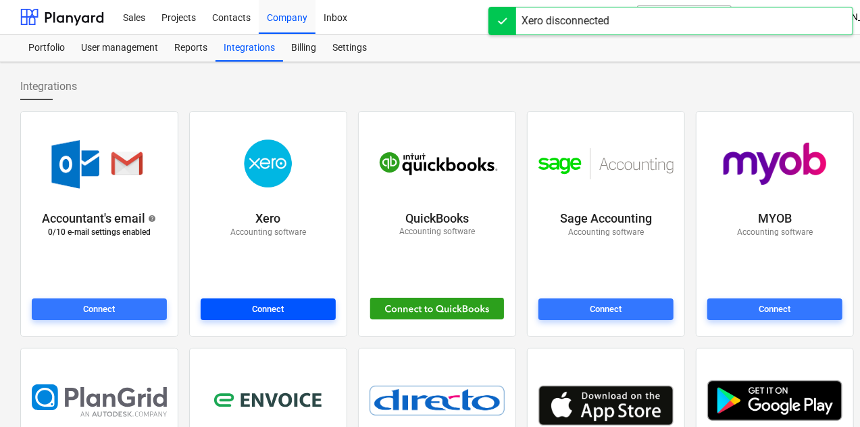
click at [253, 306] on div "Connect" at bounding box center [269, 309] width 32 height 16
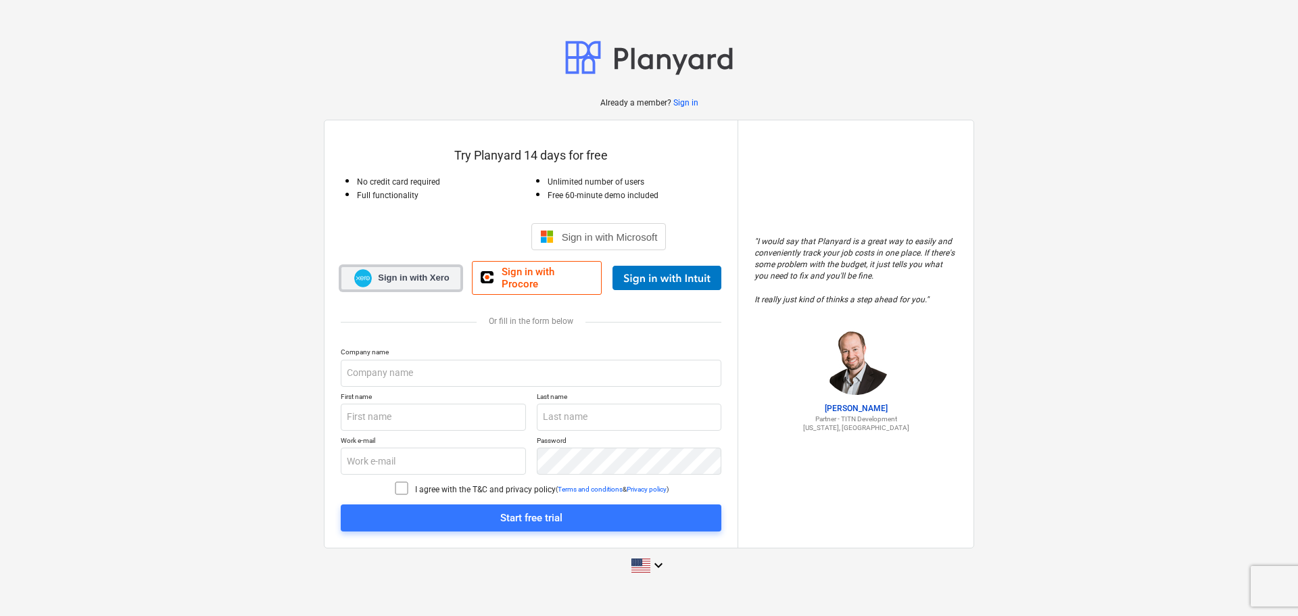
click at [433, 276] on span "Sign in with Xero" at bounding box center [413, 278] width 71 height 12
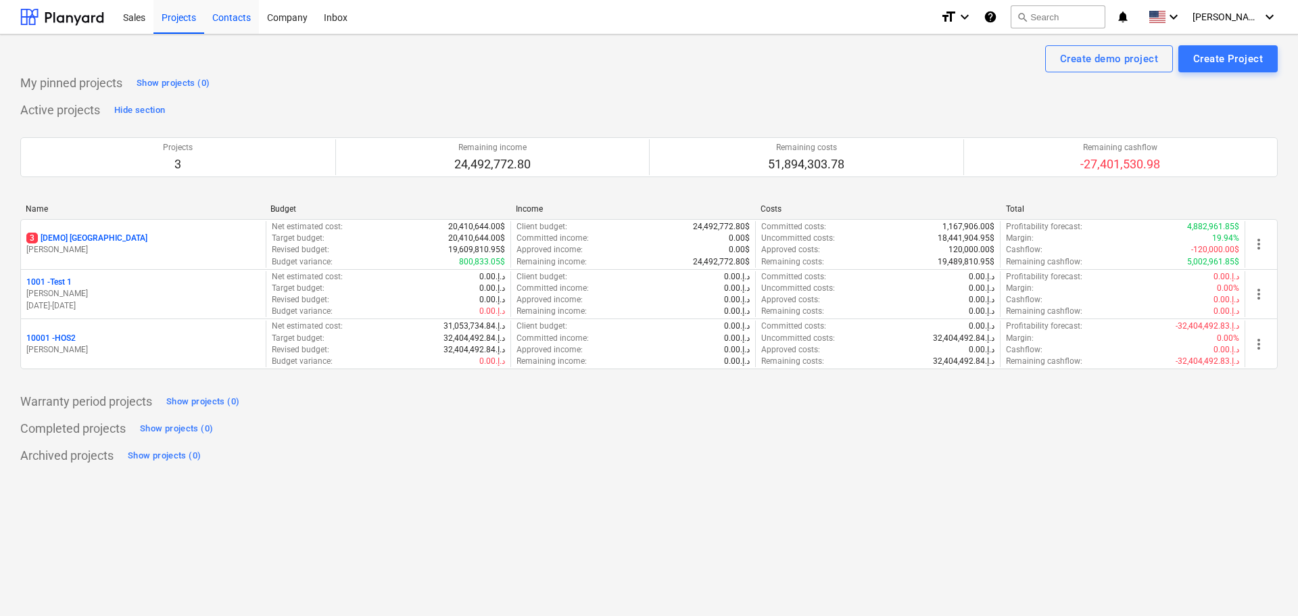
click at [239, 15] on div "Contacts" at bounding box center [231, 16] width 55 height 34
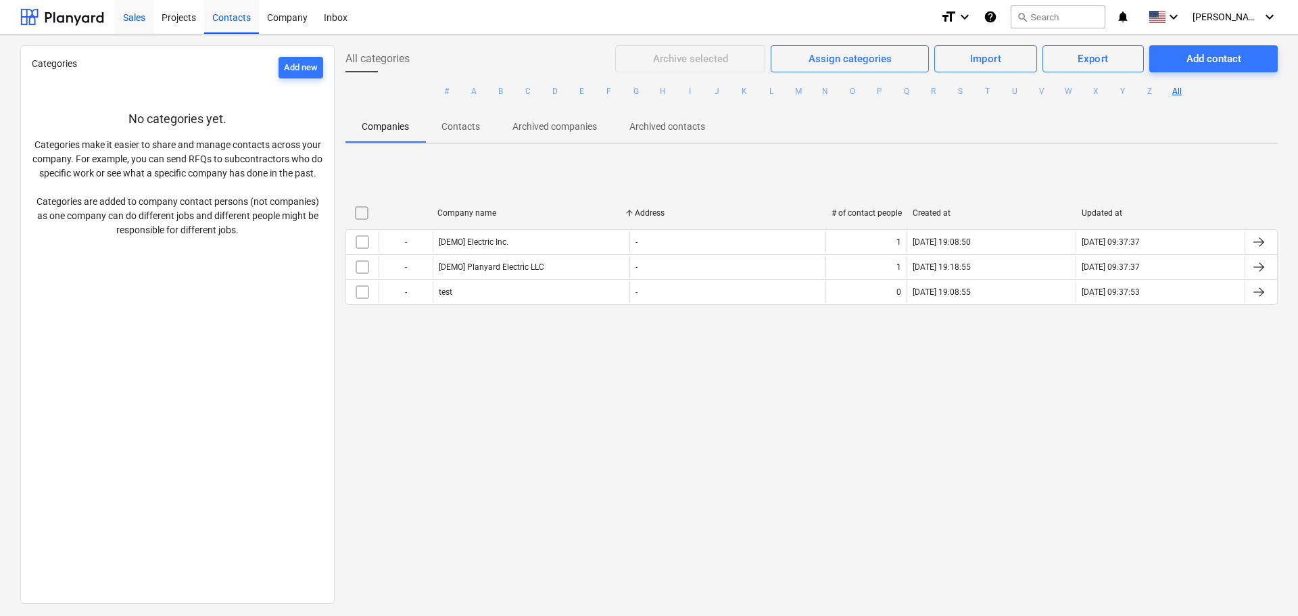
click at [146, 19] on div "Sales" at bounding box center [134, 16] width 39 height 34
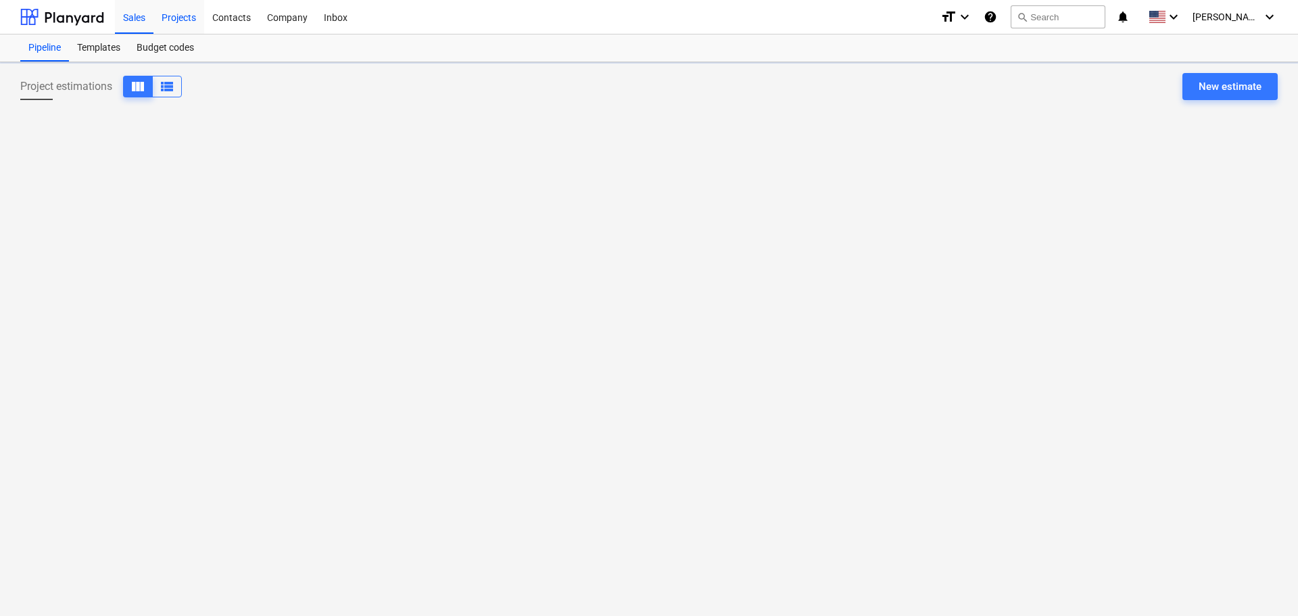
click at [168, 16] on div "Projects" at bounding box center [178, 16] width 51 height 34
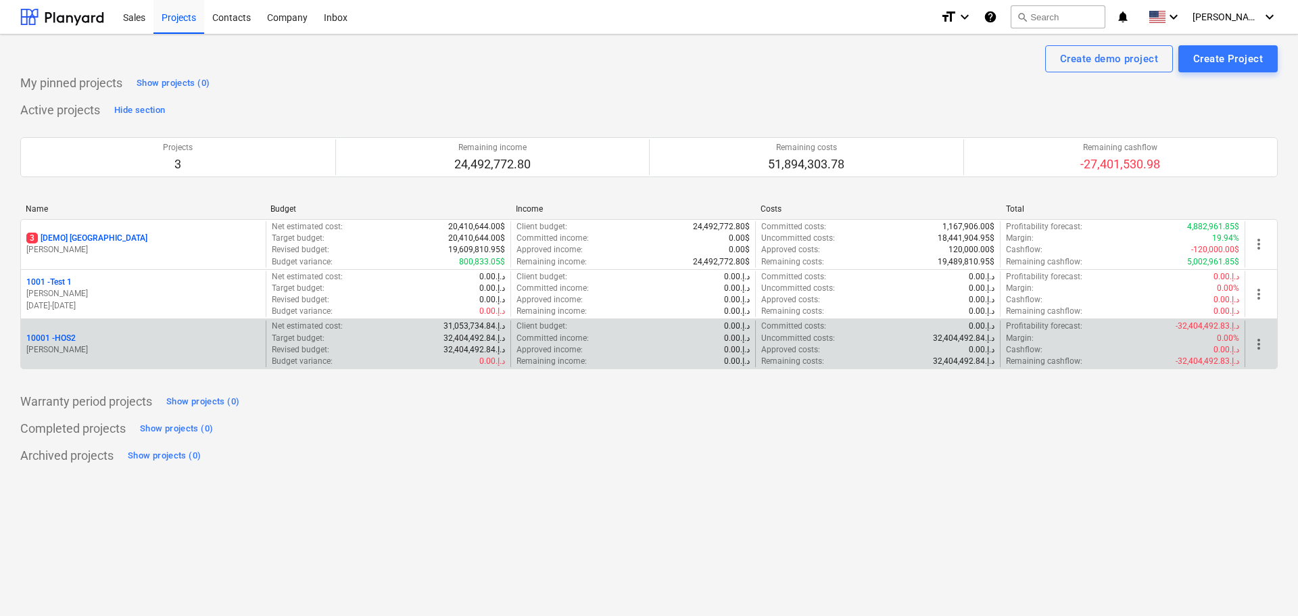
click at [76, 339] on p "10001 - HOS2" at bounding box center [50, 338] width 49 height 11
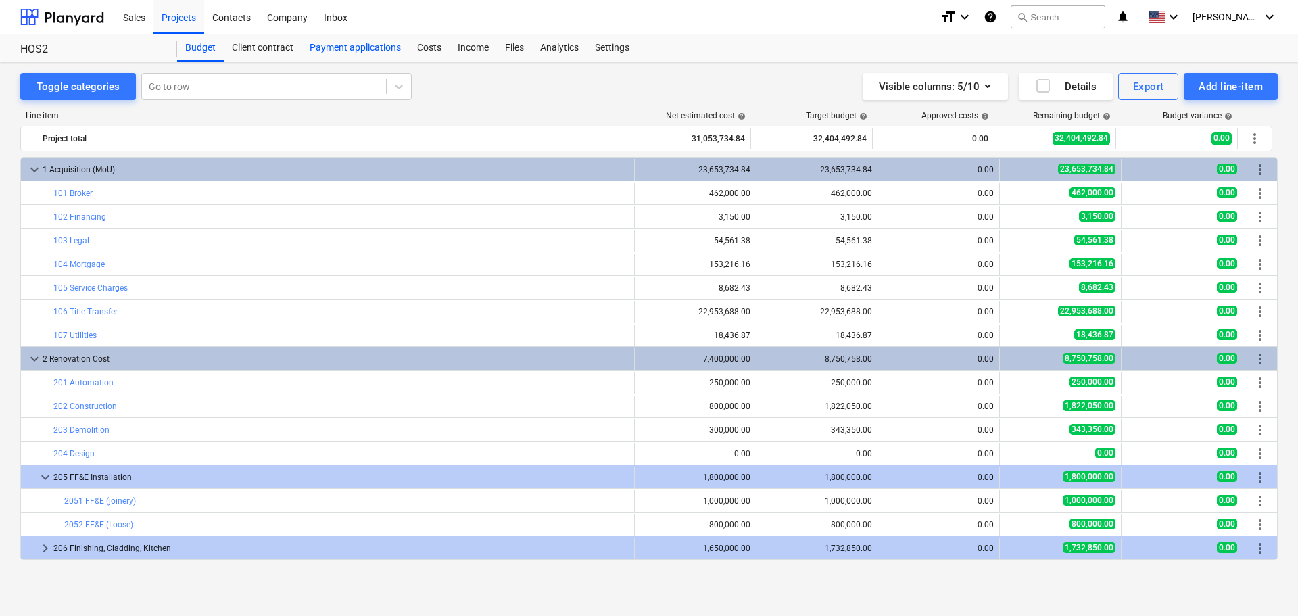
scroll to position [47, 0]
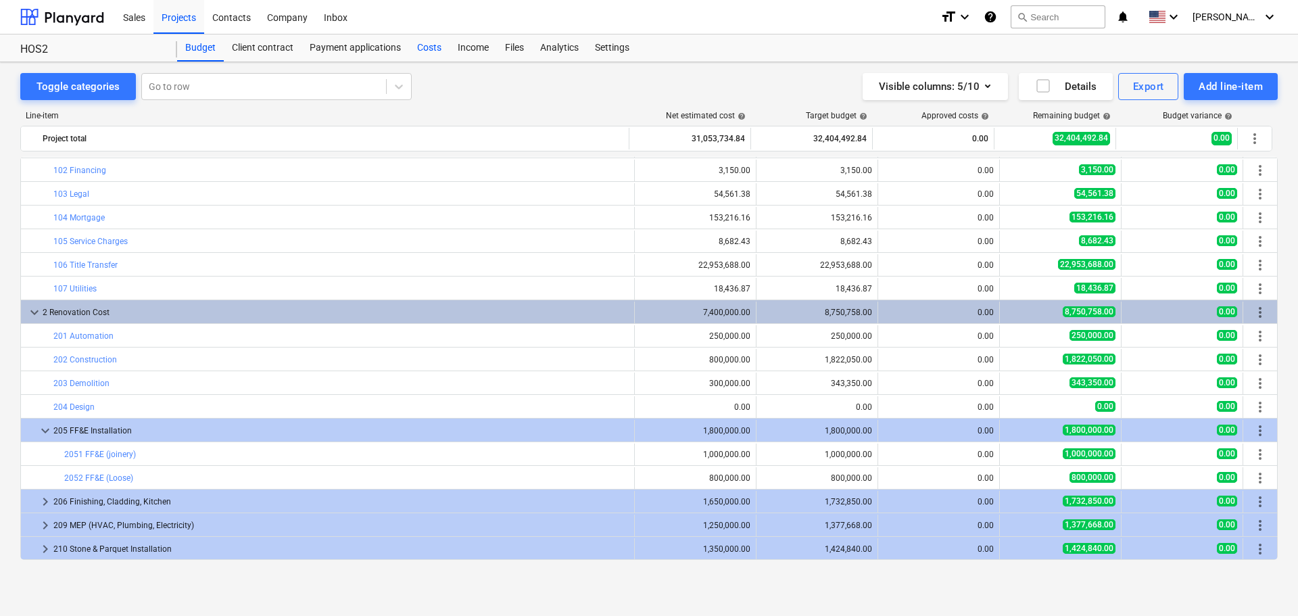
click at [428, 51] on div "Costs" at bounding box center [429, 47] width 41 height 27
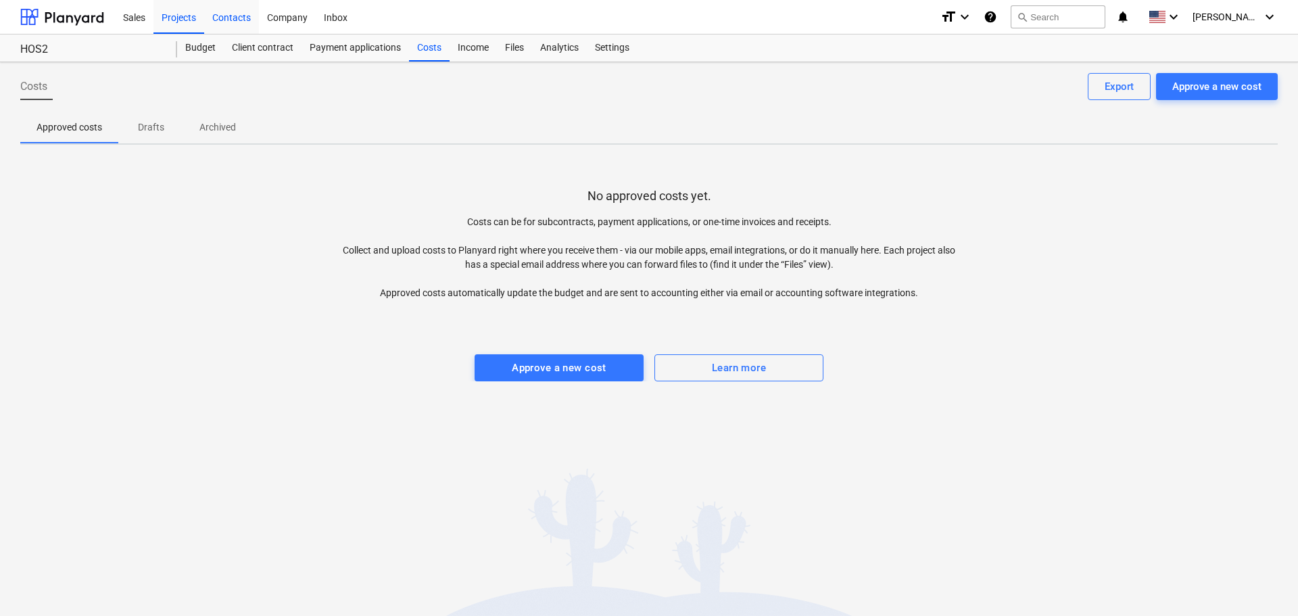
click at [235, 22] on div "Contacts" at bounding box center [231, 16] width 55 height 34
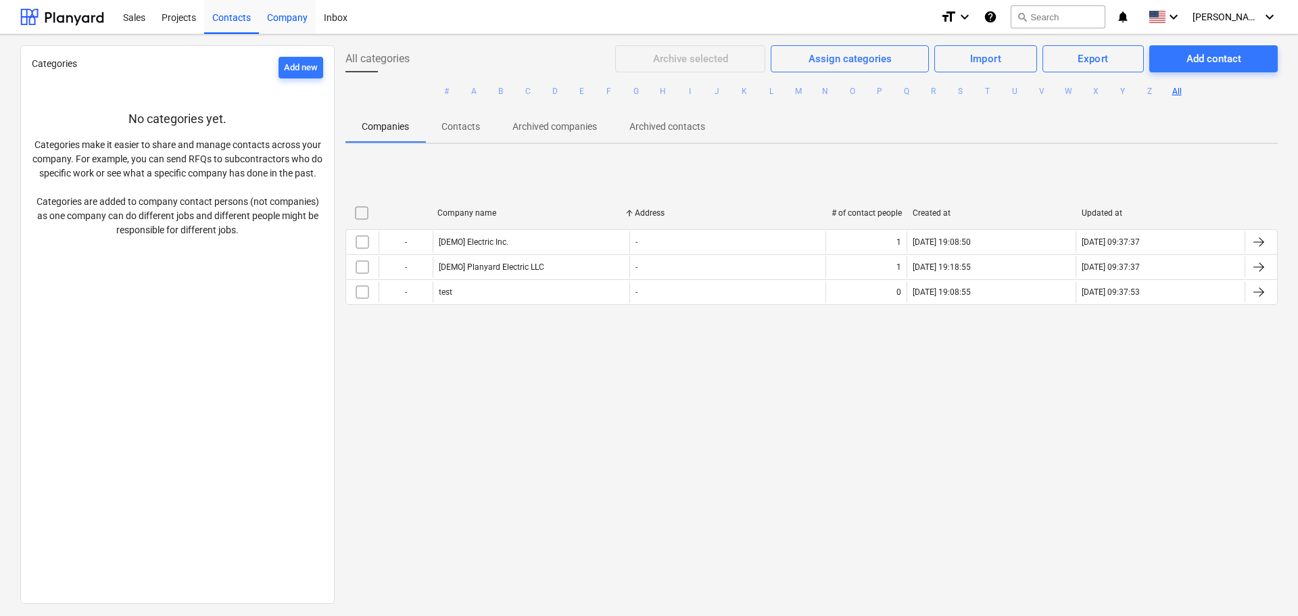
click at [287, 22] on div "Company" at bounding box center [287, 16] width 57 height 34
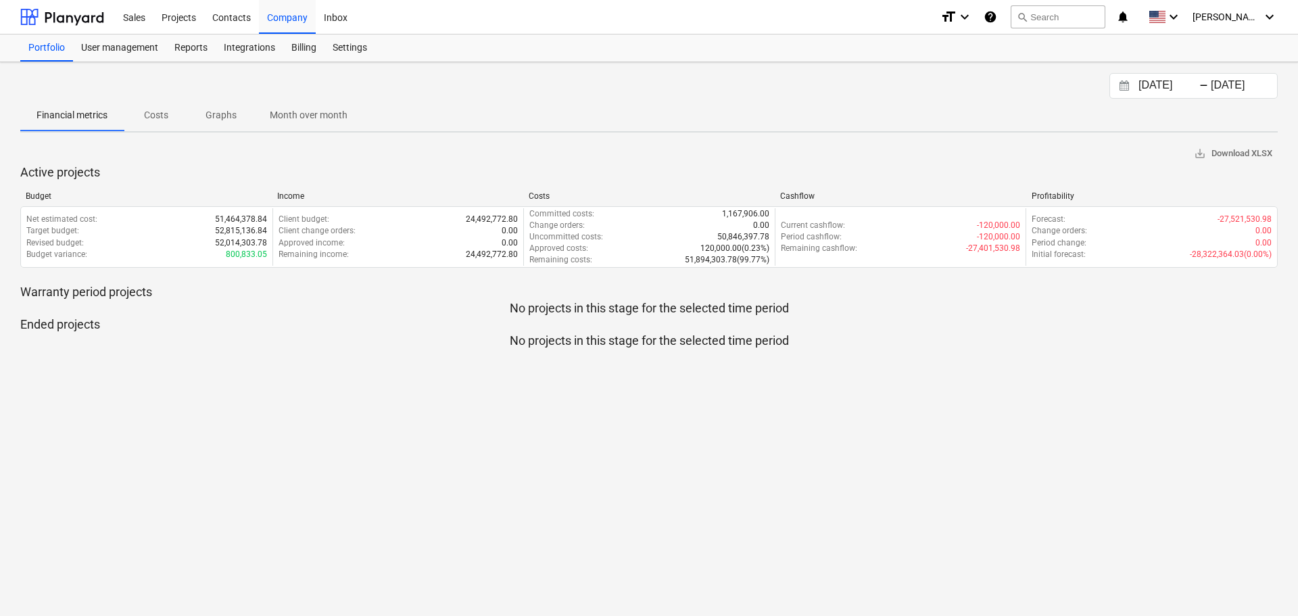
click at [878, 468] on div "27.08.2025 Press the down arrow key to interact with the calendar and select a …" at bounding box center [649, 339] width 1298 height 554
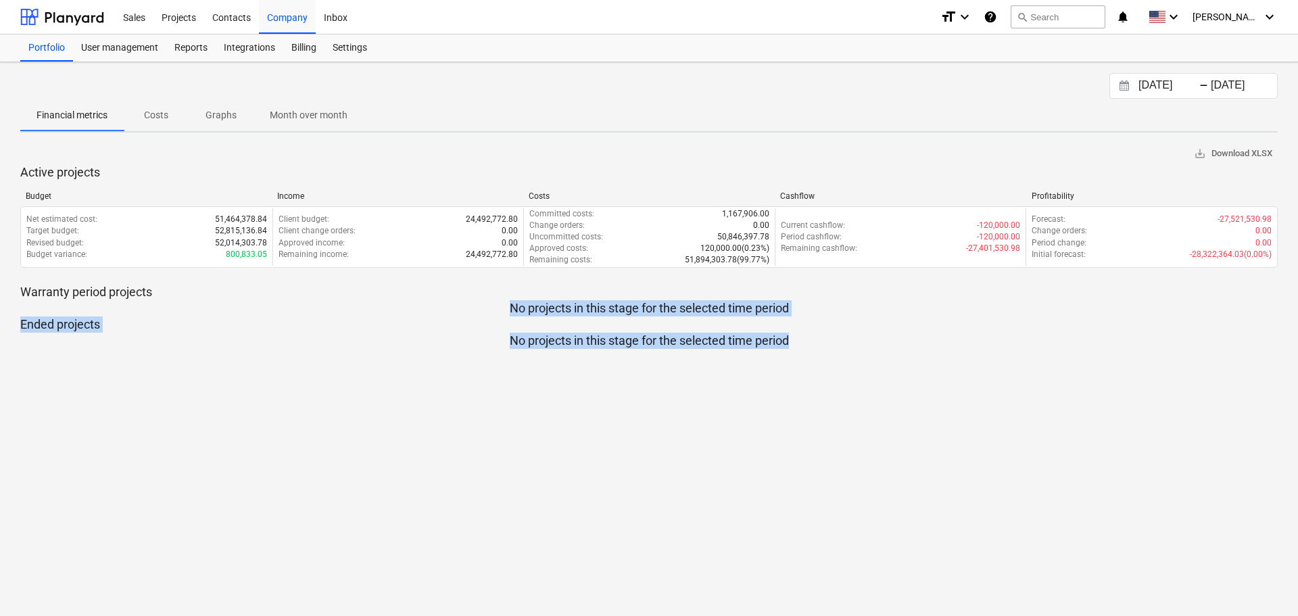
drag, startPoint x: 878, startPoint y: 468, endPoint x: 853, endPoint y: 293, distance: 177.5
click at [853, 293] on div "27.08.2025 Press the down arrow key to interact with the calendar and select a …" at bounding box center [649, 339] width 1298 height 554
click at [833, 396] on div "27.08.2025 Press the down arrow key to interact with the calendar and select a …" at bounding box center [649, 339] width 1298 height 554
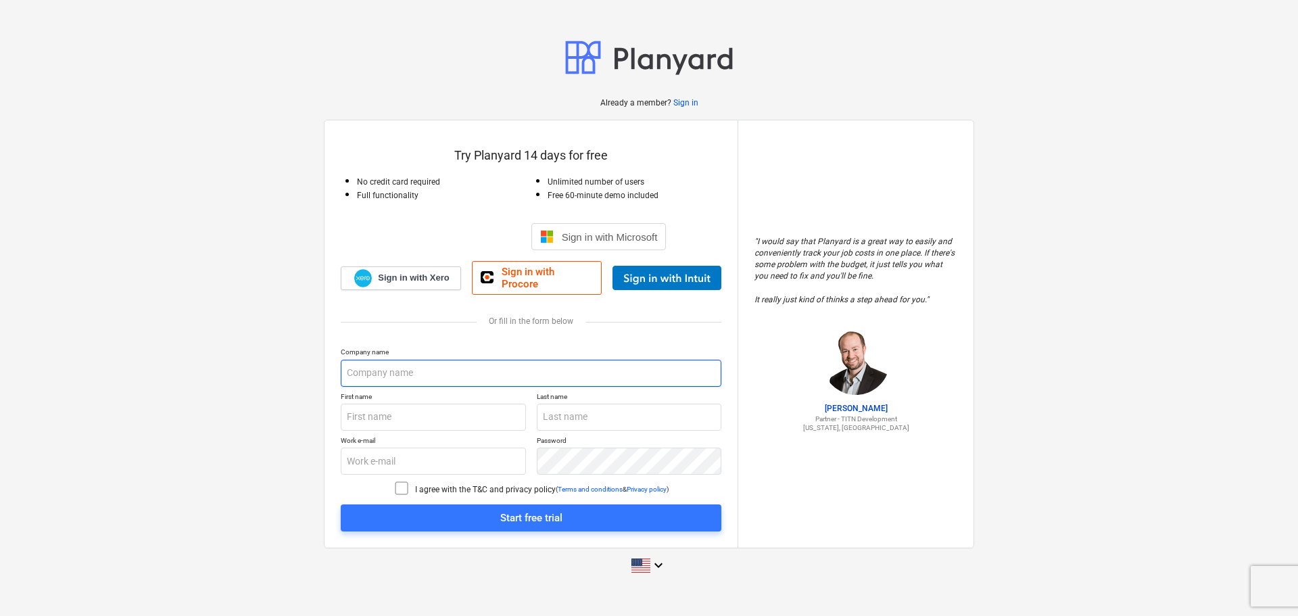
click at [439, 376] on input "text" at bounding box center [531, 373] width 381 height 27
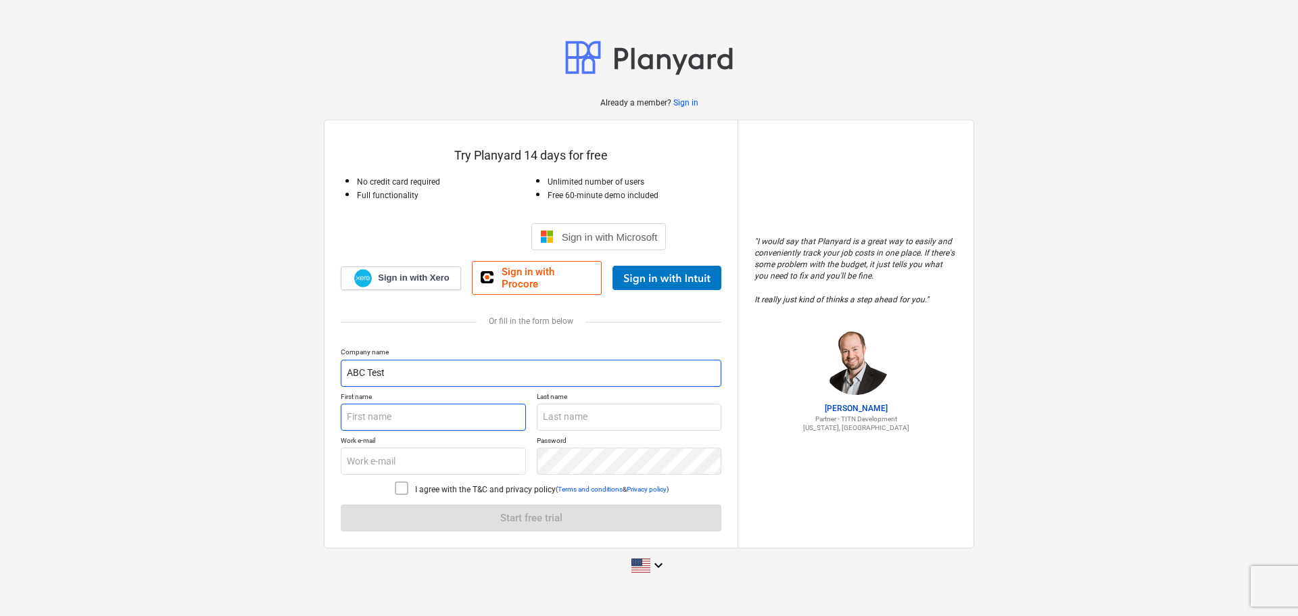
type input "ABC Test"
click at [404, 404] on input "text" at bounding box center [433, 417] width 185 height 27
type input "[PERSON_NAME]"
click at [416, 456] on input "text" at bounding box center [433, 460] width 185 height 27
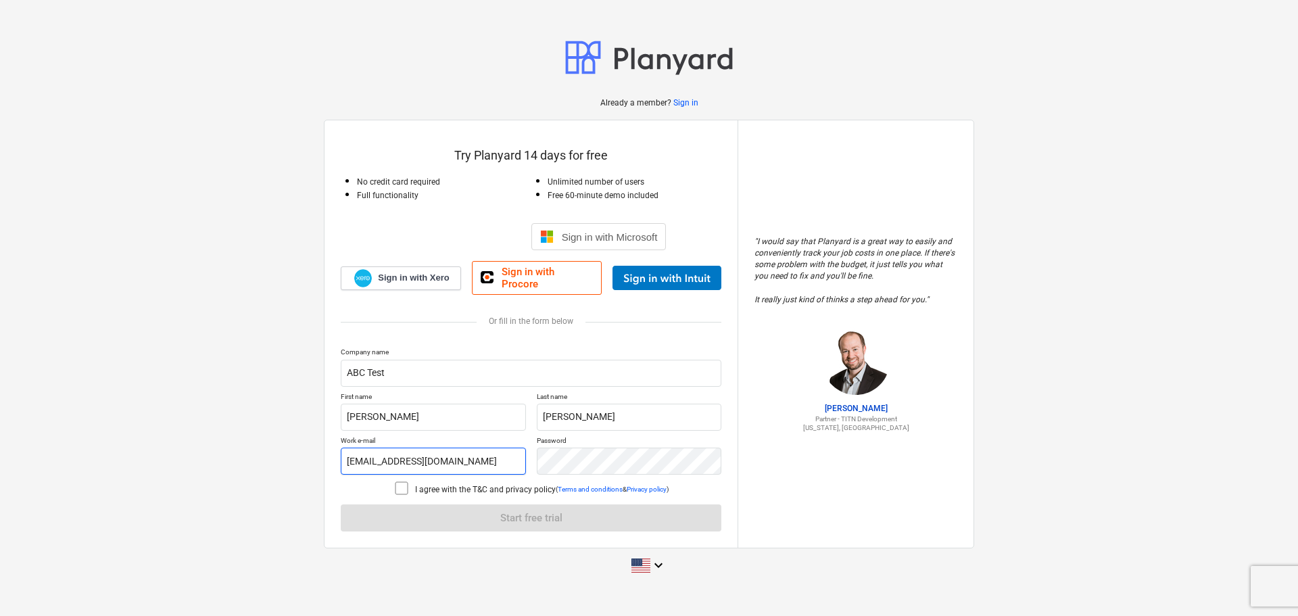
type input "[EMAIL_ADDRESS][DOMAIN_NAME]"
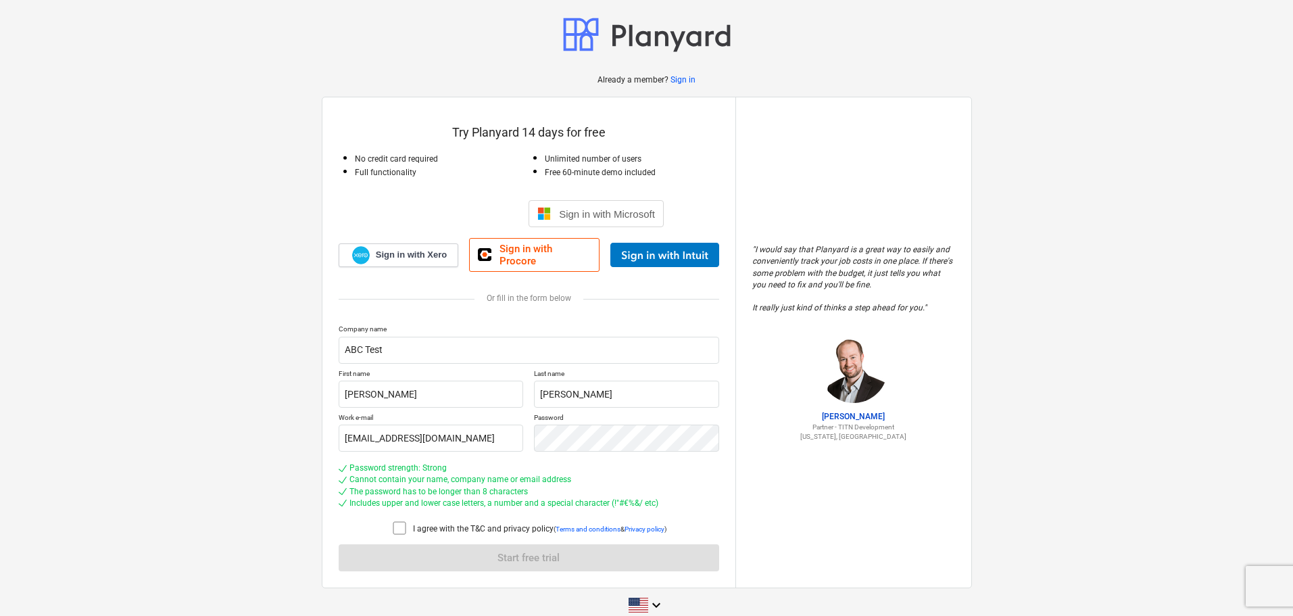
click at [396, 520] on icon at bounding box center [399, 528] width 16 height 16
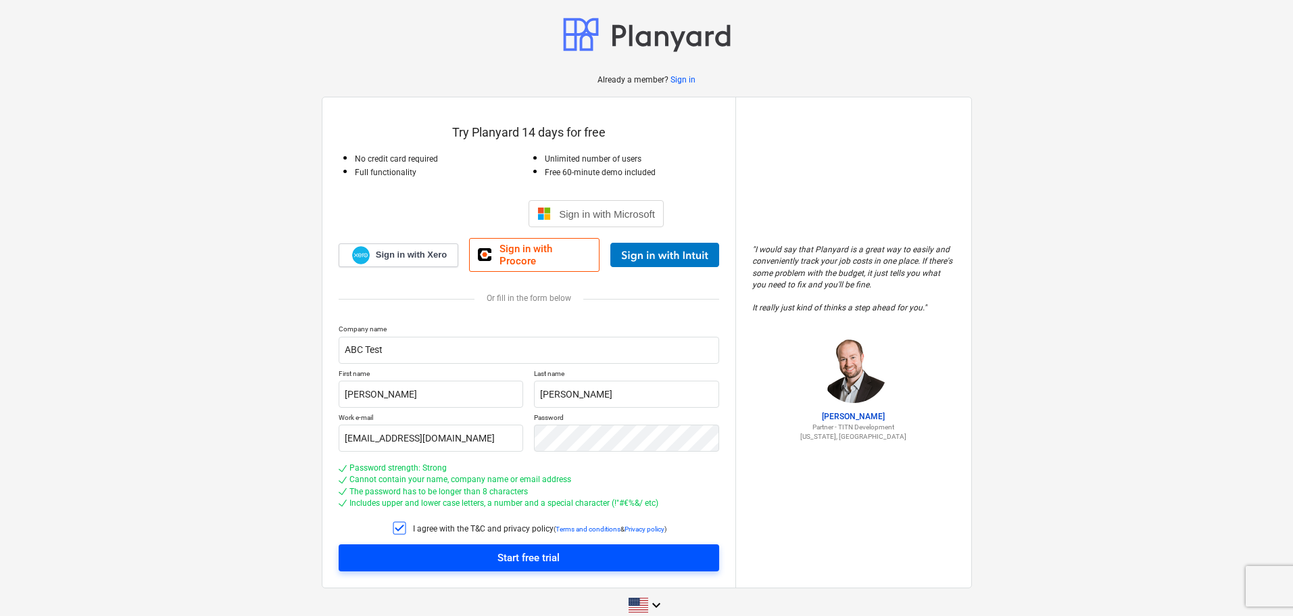
click at [533, 549] on div "Start free trial" at bounding box center [529, 558] width 62 height 18
